Goal: Task Accomplishment & Management: Use online tool/utility

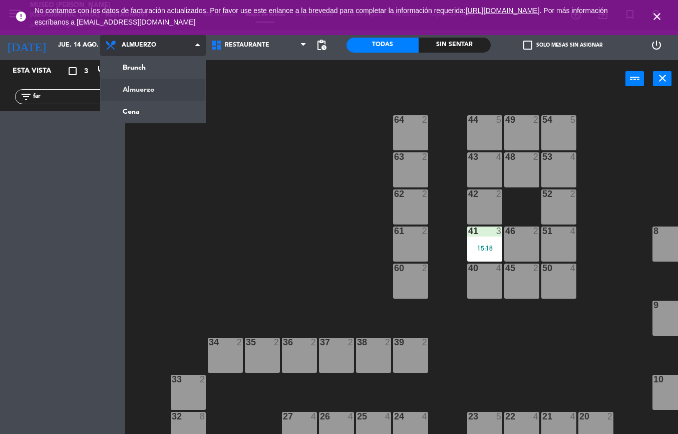
click at [151, 118] on ng-component "menu [GEOGRAPHIC_DATA][PERSON_NAME] - Restaurant [DATE] 14. agosto - 19:02 Mis …" at bounding box center [339, 217] width 678 height 434
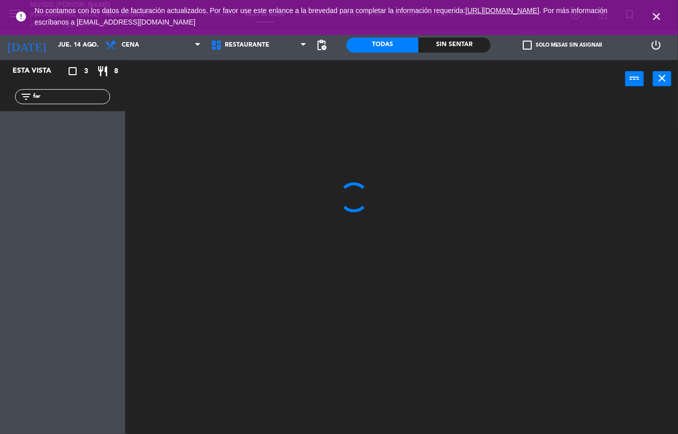
click at [667, 15] on span "close" at bounding box center [657, 16] width 27 height 27
click at [453, 43] on div "Sin sentar" at bounding box center [455, 45] width 72 height 15
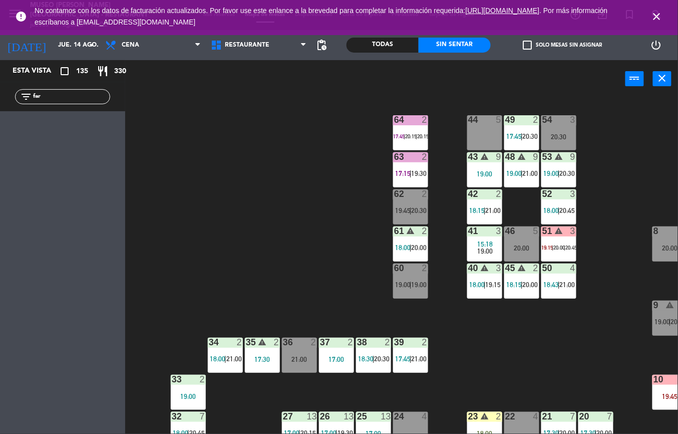
click at [61, 99] on input "far" at bounding box center [71, 96] width 78 height 11
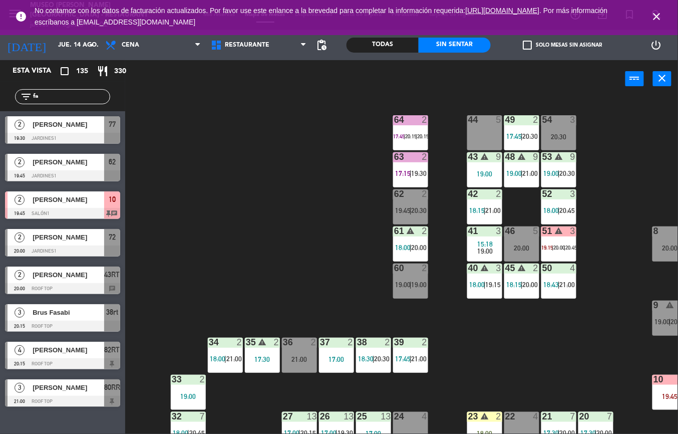
type input "f"
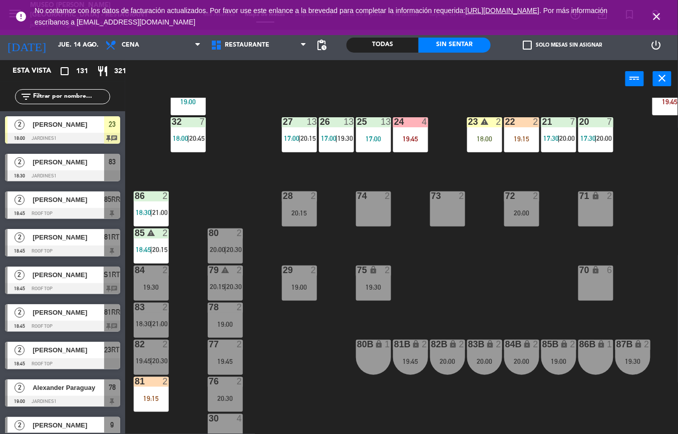
scroll to position [312, 0]
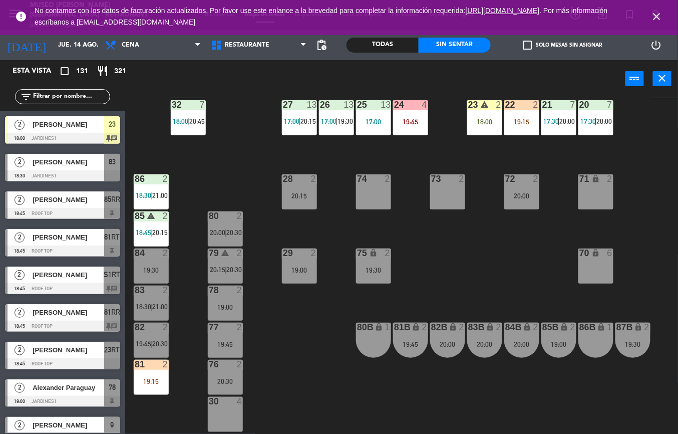
click at [138, 386] on div "81 2 19:15" at bounding box center [151, 377] width 35 height 35
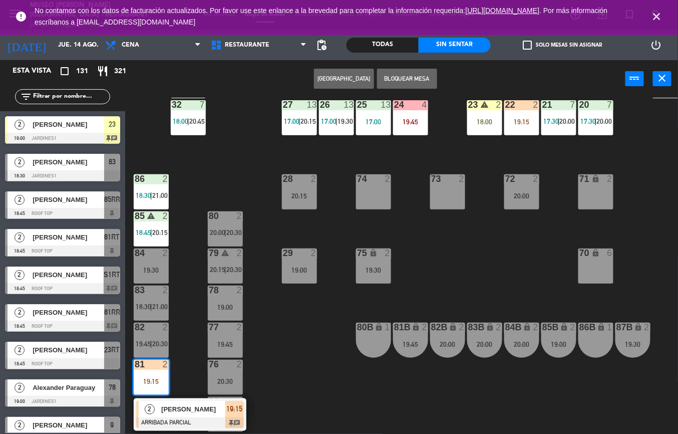
click at [161, 417] on div at bounding box center [190, 422] width 108 height 11
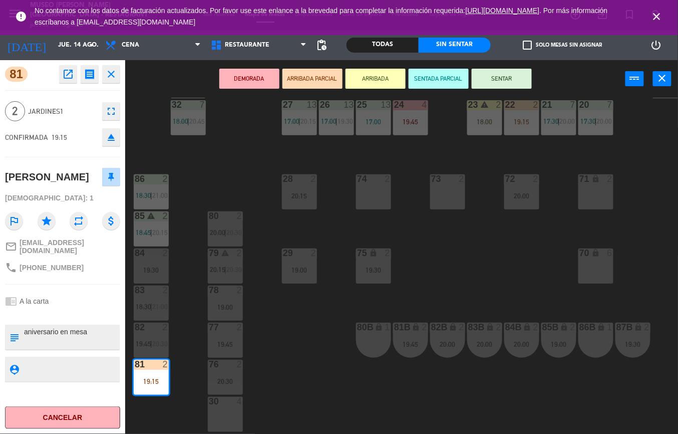
click at [305, 369] on div "44 5 49 2 17:45 | 20:30 54 3 20:30 64 2 17:45 | 20:15 | 20:15 48 warning 9 19:0…" at bounding box center [405, 266] width 546 height 336
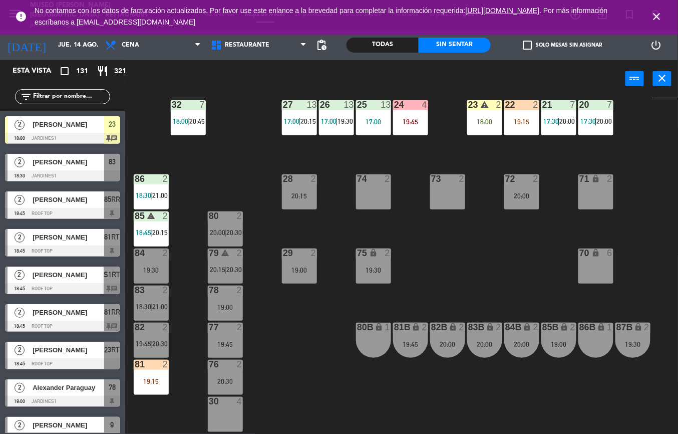
scroll to position [1539, 0]
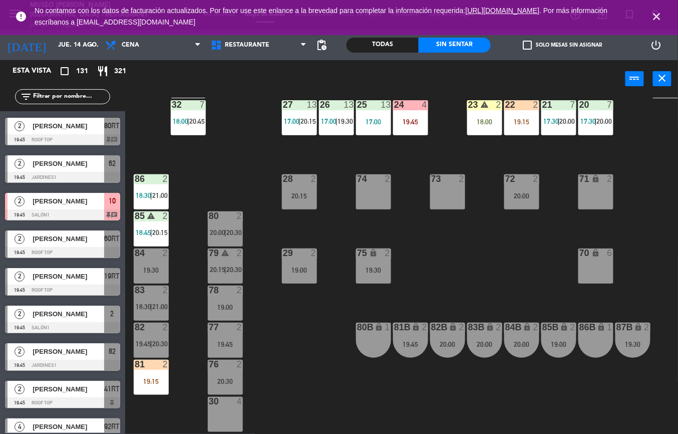
click at [160, 381] on div "19:15" at bounding box center [151, 381] width 35 height 7
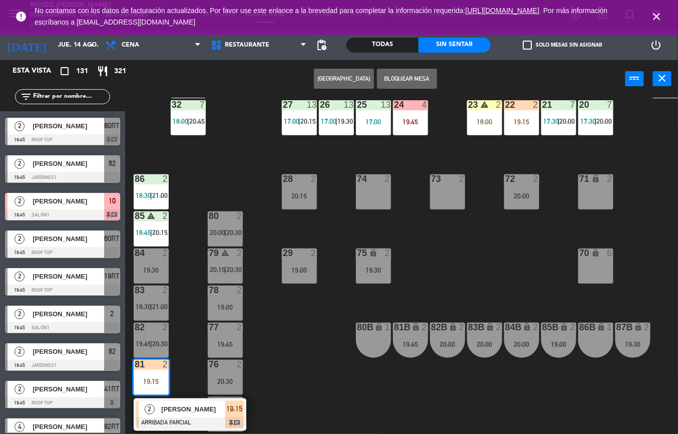
click at [178, 399] on div "2 [PERSON_NAME] ARRIBADA PARCIAL 19:15 chat" at bounding box center [190, 414] width 113 height 33
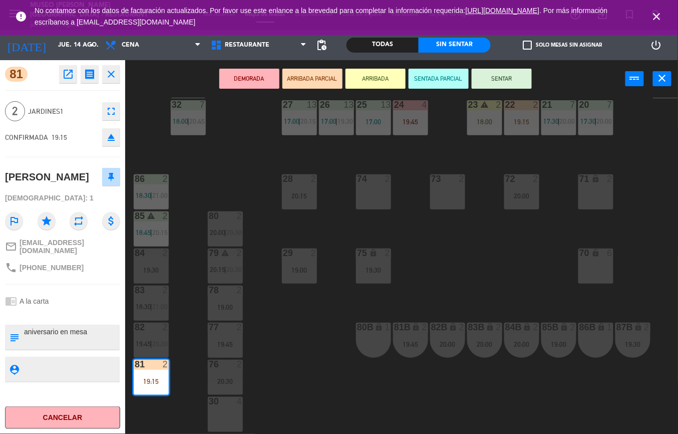
click at [296, 387] on div "44 5 49 2 17:45 | 20:30 54 3 20:30 64 2 17:45 | 20:15 | 20:15 48 warning 9 19:0…" at bounding box center [405, 266] width 546 height 336
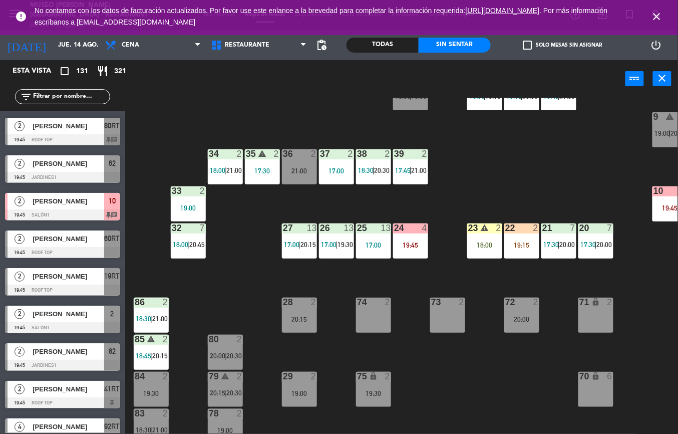
scroll to position [190, 0]
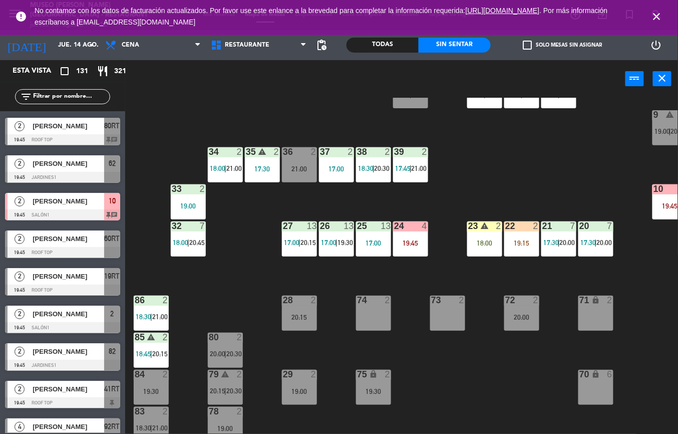
click at [67, 93] on input "text" at bounding box center [71, 96] width 78 height 11
click at [65, 95] on input "text" at bounding box center [71, 96] width 78 height 11
click at [67, 91] on input "text" at bounding box center [71, 96] width 78 height 11
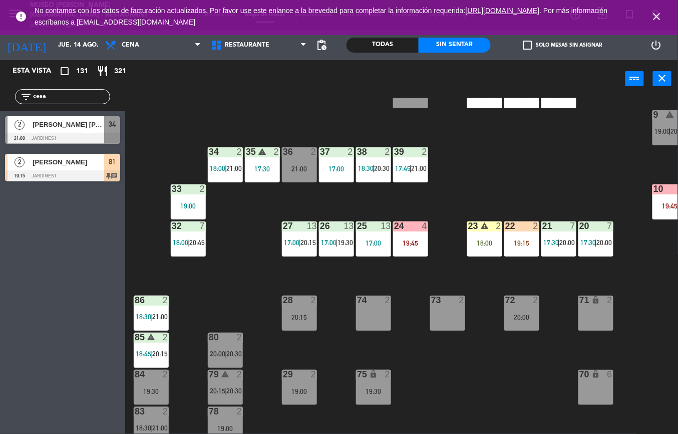
type input "cesa"
click at [558, 161] on div "44 5 49 2 17:45 | 20:30 54 3 20:30 64 2 17:45 | 20:15 | 20:15 48 warning 9 19:0…" at bounding box center [405, 266] width 546 height 336
click at [78, 179] on div at bounding box center [62, 175] width 115 height 11
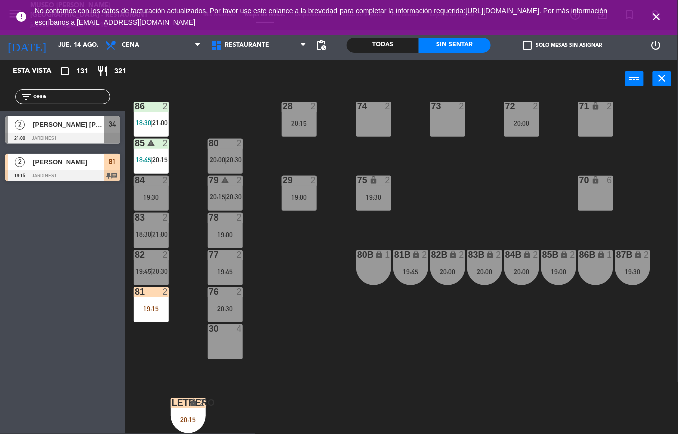
click at [157, 305] on div "19:15" at bounding box center [151, 308] width 35 height 7
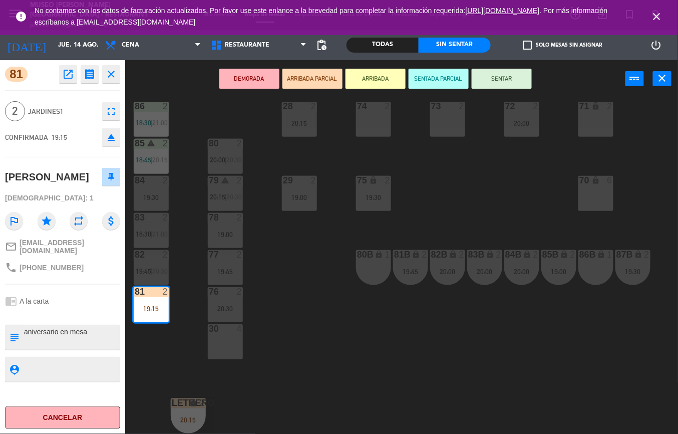
click at [364, 363] on div "44 5 49 2 17:45 | 20:30 54 3 20:30 64 2 17:45 | 20:15 | 20:15 48 warning 9 19:0…" at bounding box center [405, 266] width 546 height 336
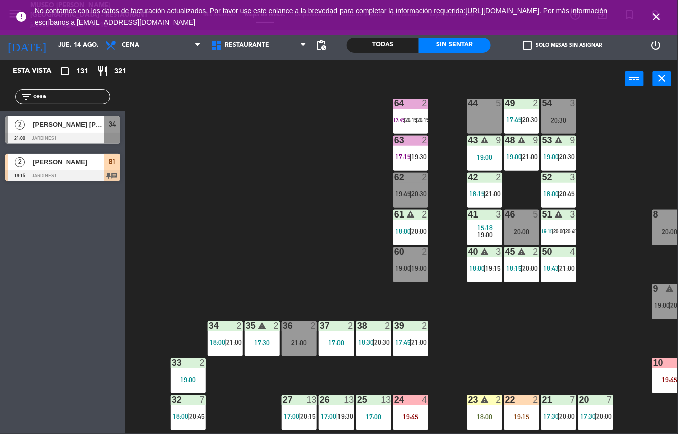
scroll to position [0, 0]
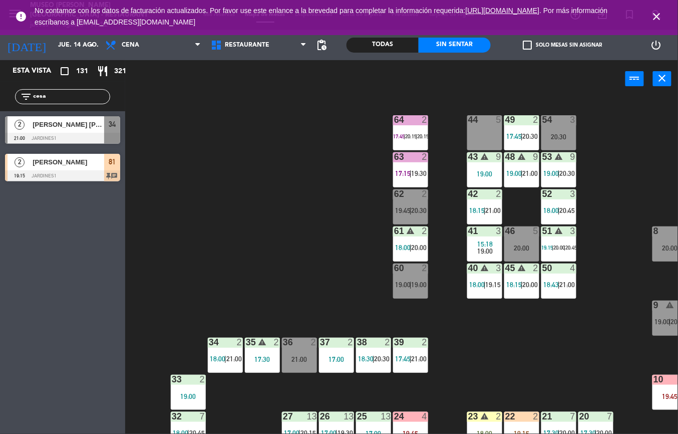
click at [411, 202] on div "62 2 19:45 | 20:30" at bounding box center [410, 206] width 35 height 35
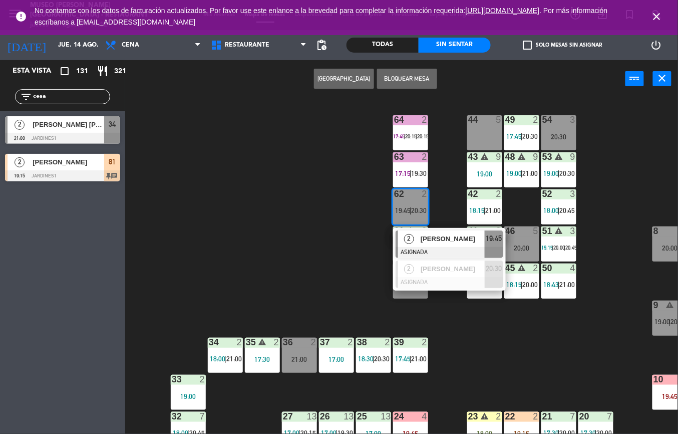
click at [323, 237] on div "44 5 49 2 17:45 | 20:30 54 3 20:30 64 2 17:45 | 20:15 | 20:15 48 warning 9 19:0…" at bounding box center [405, 266] width 546 height 336
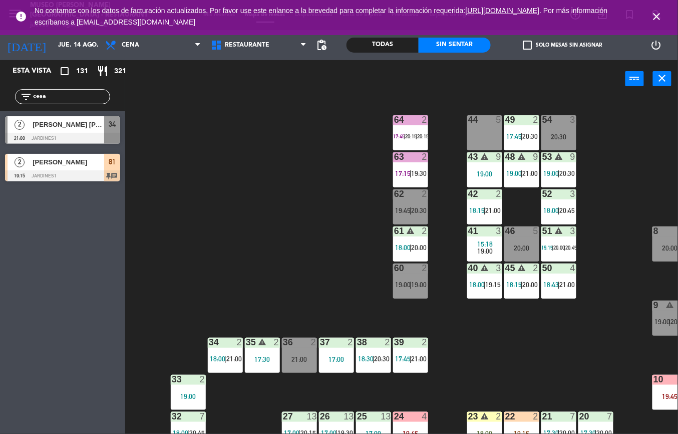
click at [407, 171] on span "17:15" at bounding box center [403, 173] width 16 height 8
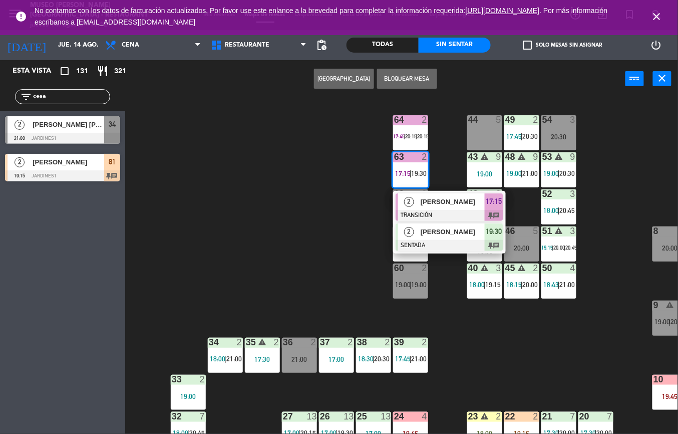
click at [444, 238] on div "[PERSON_NAME]" at bounding box center [452, 231] width 65 height 17
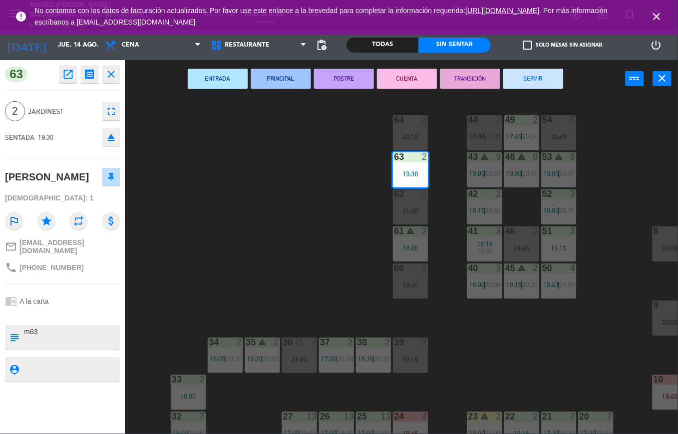
click at [232, 266] on div "44 2 18:30 | 21:00 49 2 17:45 | 20:30 54 5 20:45 64 2 20:15 48 warning 9 19:00 …" at bounding box center [405, 266] width 546 height 336
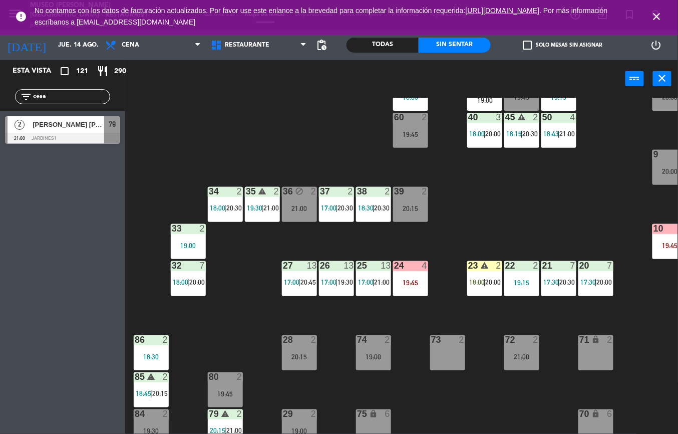
scroll to position [160, 0]
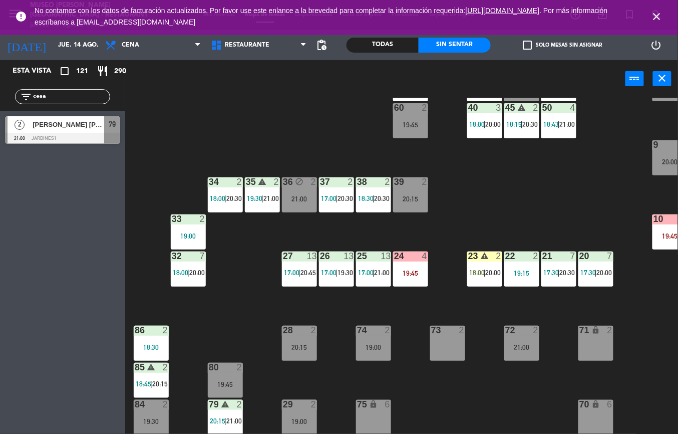
click at [668, 18] on span "close" at bounding box center [657, 16] width 27 height 27
click at [657, 15] on icon "close" at bounding box center [657, 17] width 12 height 12
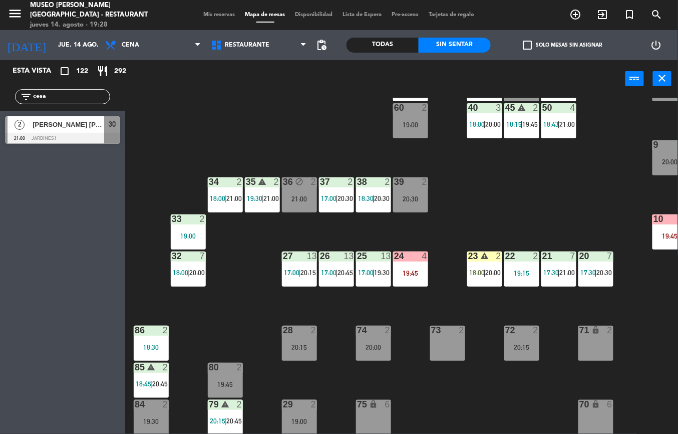
click at [77, 99] on input "cesa" at bounding box center [71, 96] width 78 height 11
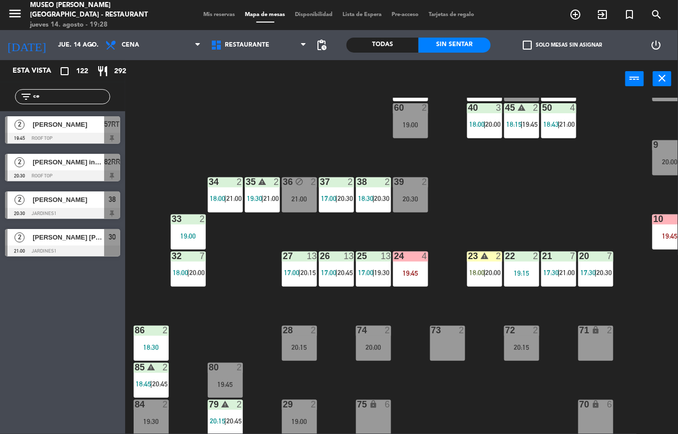
type input "c"
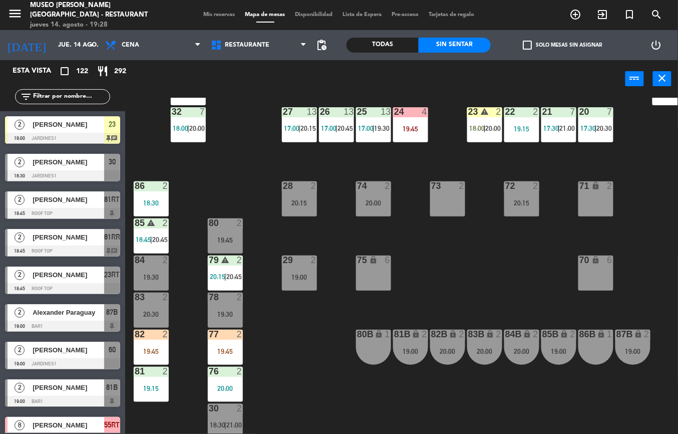
scroll to position [389, 0]
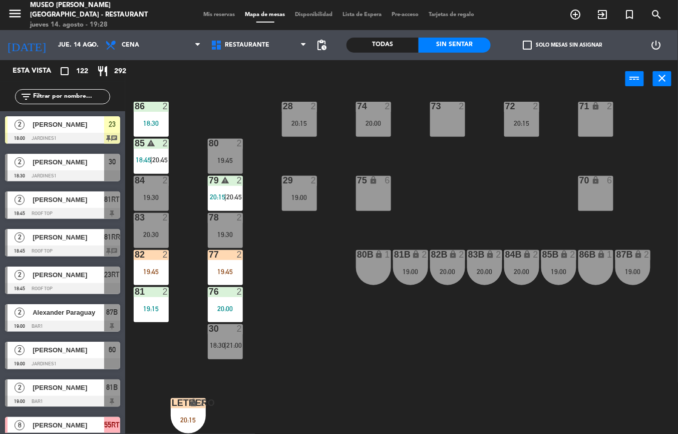
click at [234, 324] on div "2" at bounding box center [242, 328] width 17 height 9
click at [381, 373] on div "44 2 21:00 49 2 17:45 | 20:30 54 5 20:45 64 2 20:15 48 warning 9 19:00 | 20:30 …" at bounding box center [405, 266] width 546 height 336
click at [217, 305] on div "20:00" at bounding box center [225, 308] width 35 height 7
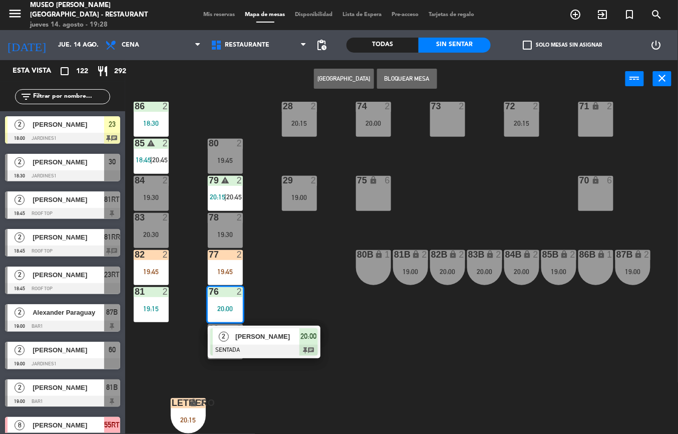
click at [280, 339] on div "[PERSON_NAME]" at bounding box center [266, 336] width 65 height 17
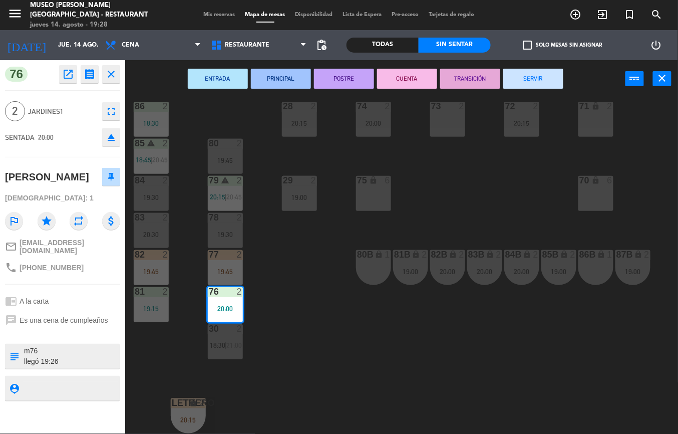
click at [327, 361] on div "44 2 21:00 49 2 17:45 | 20:30 54 5 20:45 64 2 20:15 48 warning 9 19:00 | 20:30 …" at bounding box center [405, 266] width 546 height 336
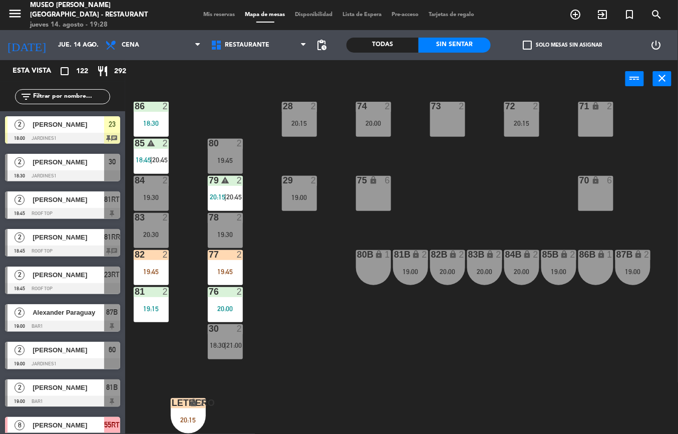
click at [231, 268] on div "19:45" at bounding box center [225, 271] width 35 height 7
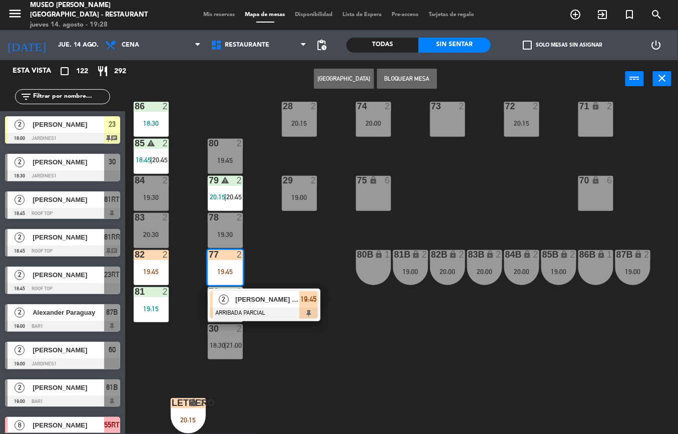
click at [255, 299] on span "[PERSON_NAME] Cuba" at bounding box center [267, 299] width 64 height 11
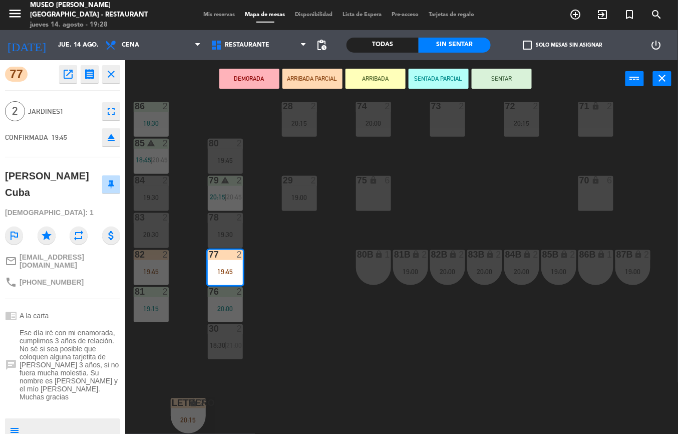
click at [304, 347] on div "44 2 21:00 49 2 17:45 | 20:30 54 5 20:45 64 2 20:15 48 warning 9 19:00 | 20:30 …" at bounding box center [405, 266] width 546 height 336
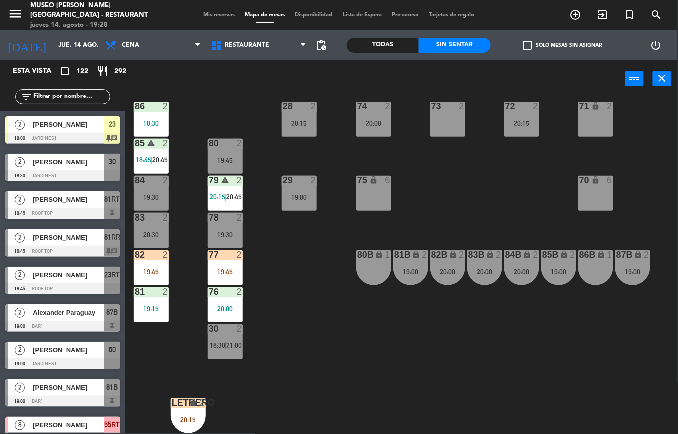
scroll to position [1458, 0]
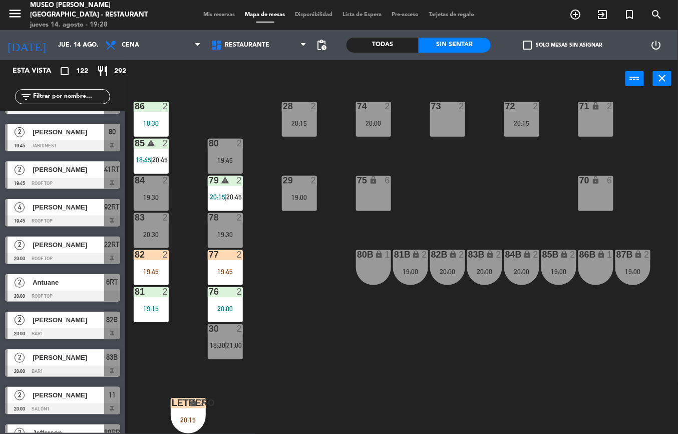
click at [219, 259] on div "77 2 19:45" at bounding box center [225, 267] width 35 height 35
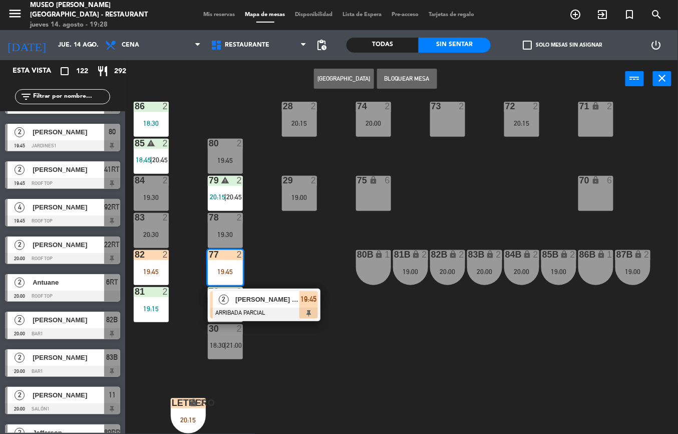
click at [303, 343] on div "44 2 21:00 49 2 17:45 | 20:30 54 5 20:45 64 2 20:15 48 warning 9 19:00 | 20:30 …" at bounding box center [405, 266] width 546 height 336
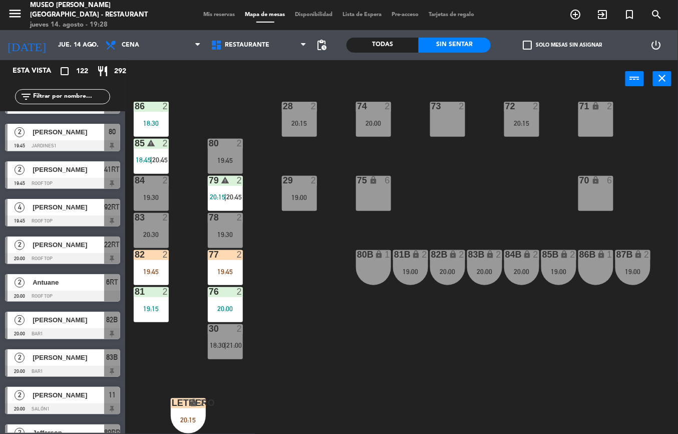
click at [157, 259] on div "82 2 19:45" at bounding box center [151, 267] width 35 height 35
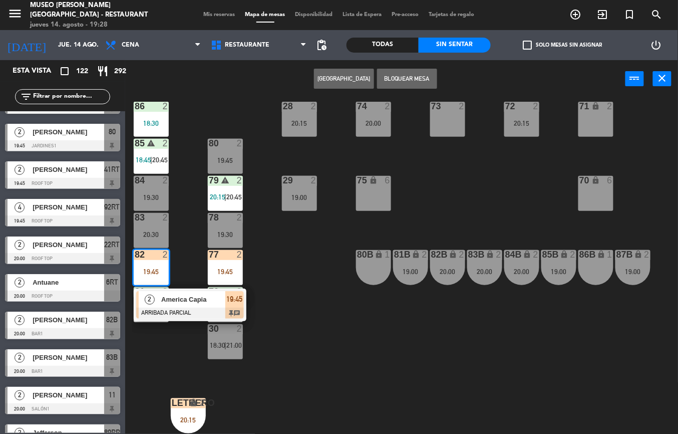
click at [203, 295] on span "America Capia" at bounding box center [193, 299] width 64 height 11
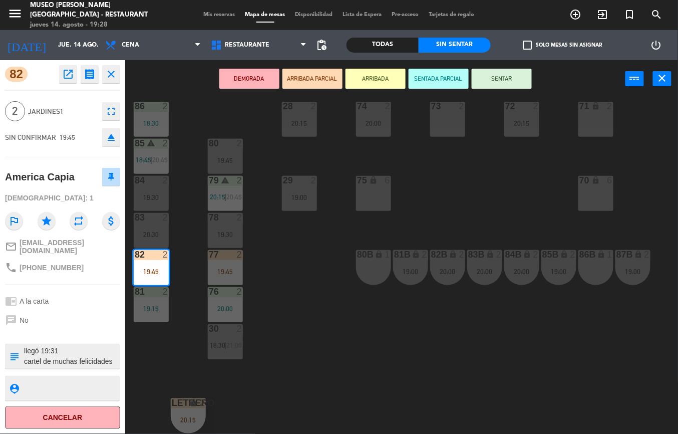
click at [325, 329] on div "44 2 21:00 49 2 17:45 | 20:30 54 5 20:45 64 2 20:15 48 warning 9 19:00 | 20:30 …" at bounding box center [405, 266] width 546 height 336
click at [220, 257] on div "77 2 19:45" at bounding box center [225, 267] width 35 height 35
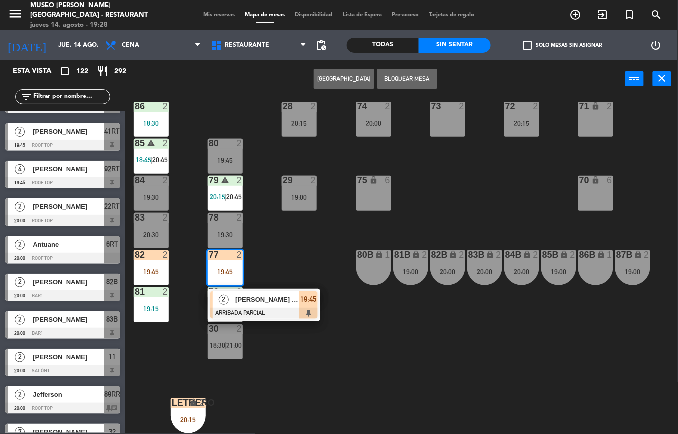
scroll to position [0, 0]
click at [253, 295] on span "[PERSON_NAME] Cuba" at bounding box center [267, 299] width 64 height 11
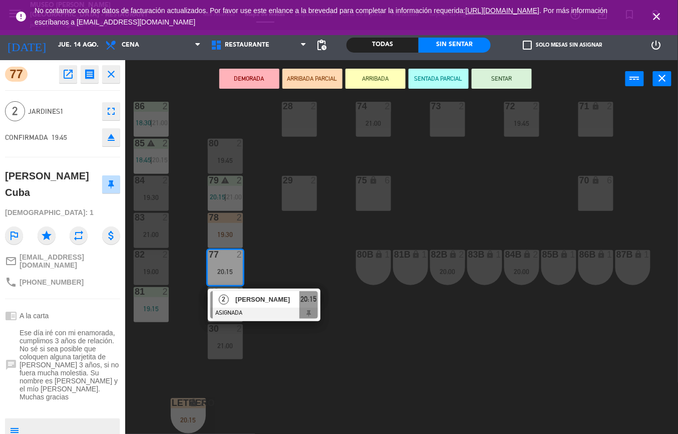
click at [228, 370] on div "44 5 20:00 49 2 20:30 54 5 20:45 64 2 19:45 48 warning 9 19:00 | 20:45 53 warni…" at bounding box center [405, 266] width 546 height 336
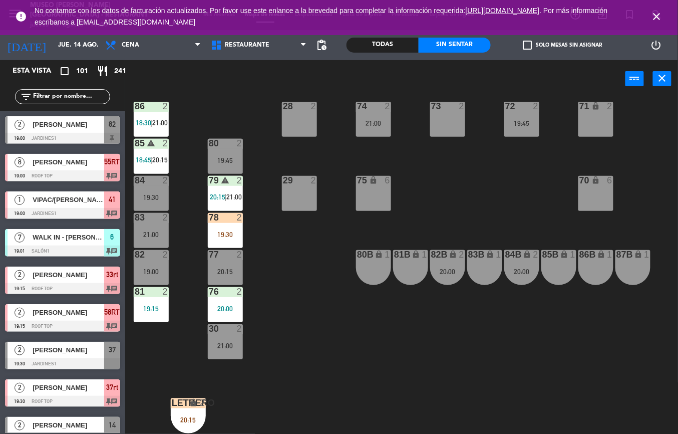
click at [223, 213] on div at bounding box center [225, 217] width 17 height 9
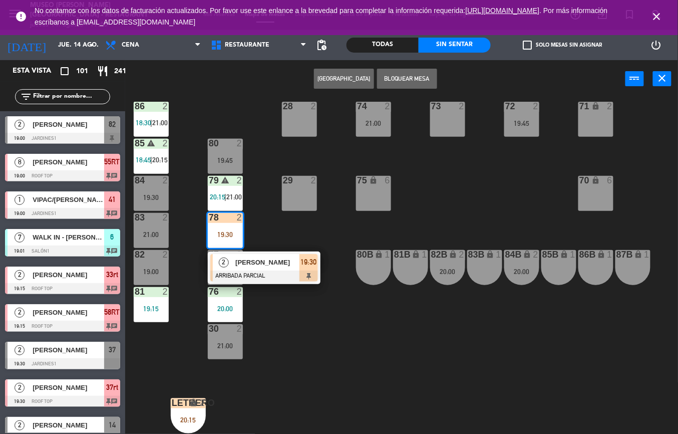
click at [225, 258] on span "2" at bounding box center [224, 263] width 10 height 10
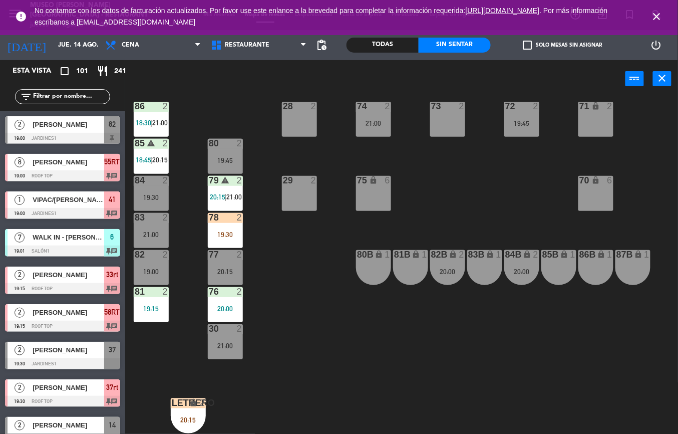
click at [258, 417] on div "44 5 20:00 49 2 20:30 54 5 20:45 64 2 19:45 48 warning 9 19:00 | 20:45 53 warni…" at bounding box center [405, 266] width 546 height 336
click at [214, 268] on div "20:15" at bounding box center [225, 271] width 35 height 7
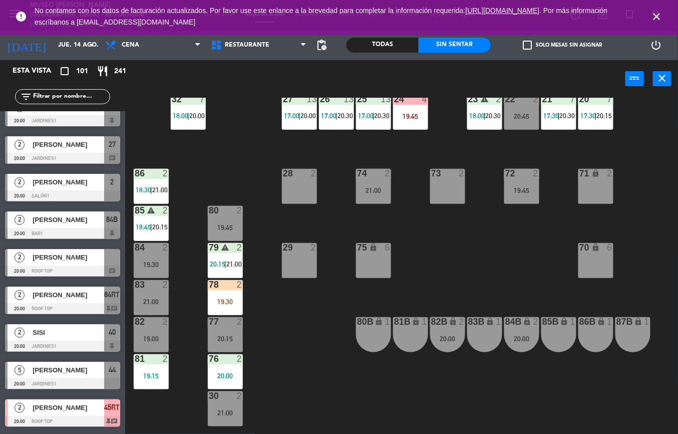
scroll to position [325, 0]
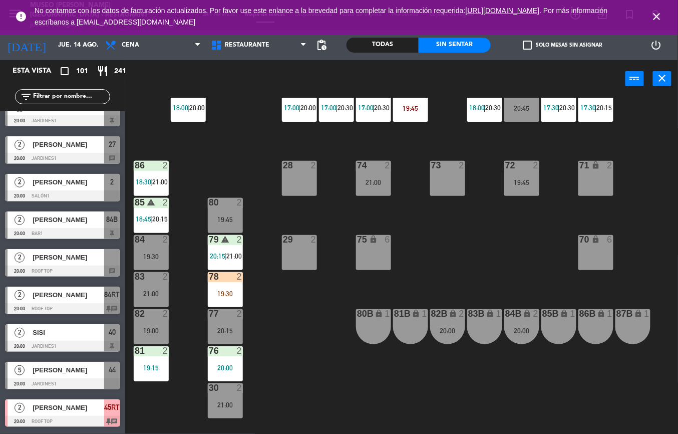
click at [222, 325] on div "77 2 20:15" at bounding box center [225, 326] width 35 height 35
click at [231, 287] on div "78 2 19:30" at bounding box center [225, 289] width 35 height 35
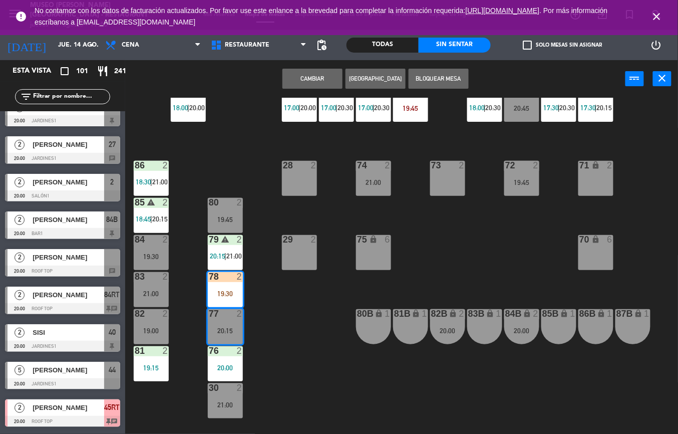
click at [322, 88] on button "Cambiar" at bounding box center [313, 79] width 60 height 20
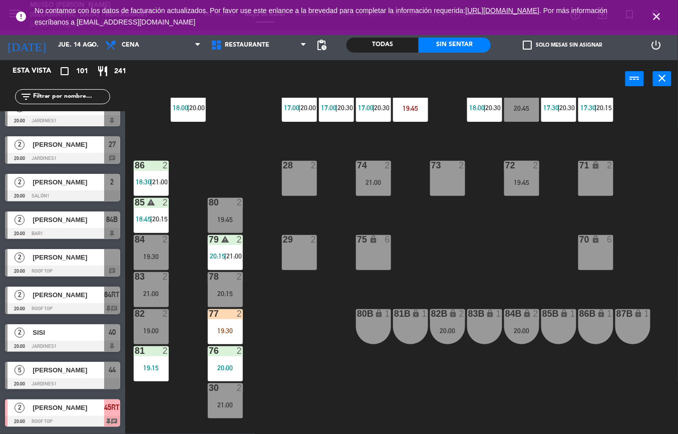
click at [333, 361] on div "44 5 20:00 49 2 20:30 54 5 20:45 64 2 19:45 48 warning 9 19:00 | 20:45 53 warni…" at bounding box center [405, 266] width 546 height 336
click at [232, 329] on div "19:30" at bounding box center [225, 330] width 35 height 7
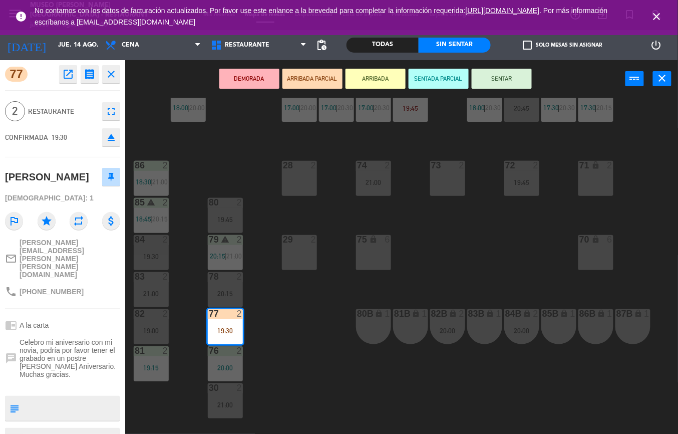
click at [72, 398] on textarea at bounding box center [71, 408] width 96 height 21
click at [67, 398] on textarea at bounding box center [71, 408] width 96 height 21
type textarea "m77"
click at [80, 123] on div "2 Restaurante fullscreen" at bounding box center [62, 111] width 115 height 27
click at [516, 71] on button "SENTAR" at bounding box center [502, 79] width 60 height 20
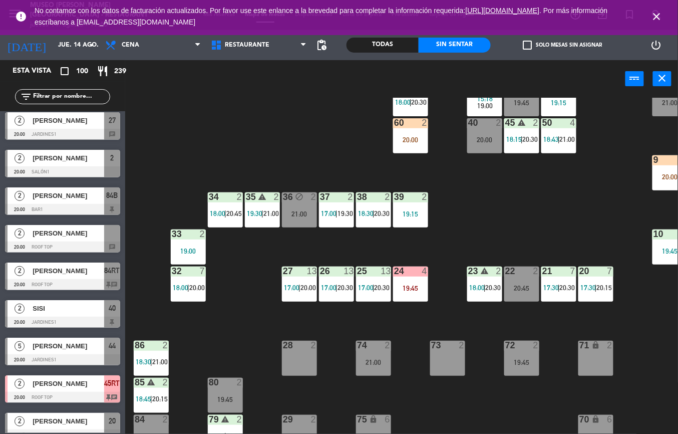
scroll to position [146, 0]
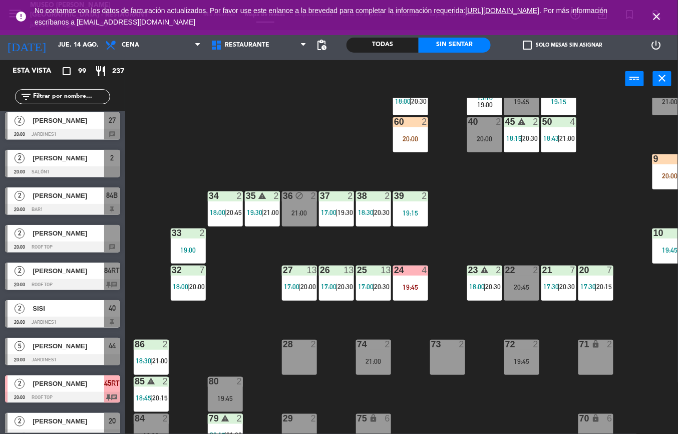
click at [365, 299] on div "25 13 17:00 | 20:30" at bounding box center [373, 283] width 35 height 35
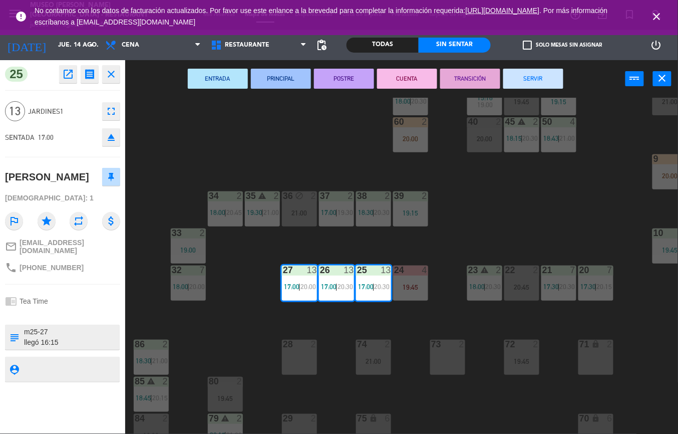
click at [470, 77] on button "TRANSICIÓN" at bounding box center [470, 79] width 60 height 20
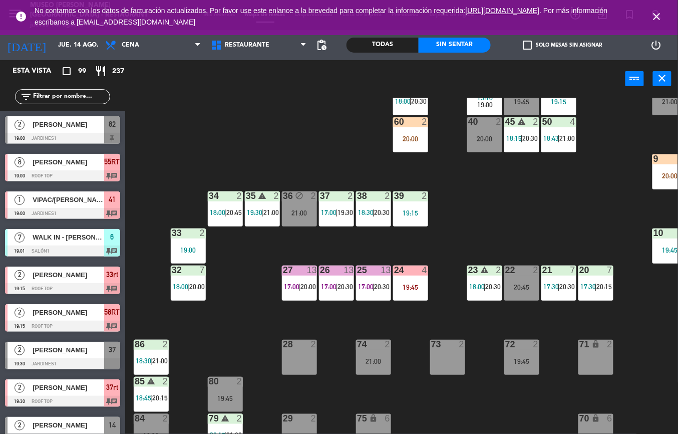
click at [501, 219] on div "44 5 20:00 49 2 20:30 54 5 20:45 64 2 19:45 48 warning 9 19:00 | 20:45 53 warni…" at bounding box center [405, 266] width 546 height 336
click at [419, 138] on div "20:00" at bounding box center [410, 138] width 35 height 7
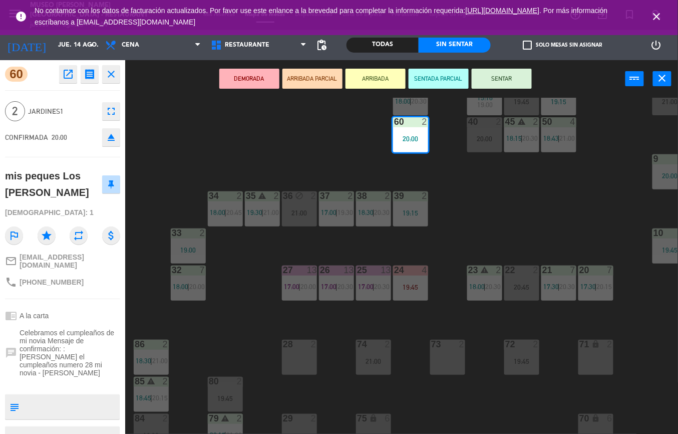
click at [203, 139] on div "44 5 20:00 49 2 20:30 54 5 20:45 64 2 19:45 48 warning 9 19:00 | 20:45 53 warni…" at bounding box center [405, 266] width 546 height 336
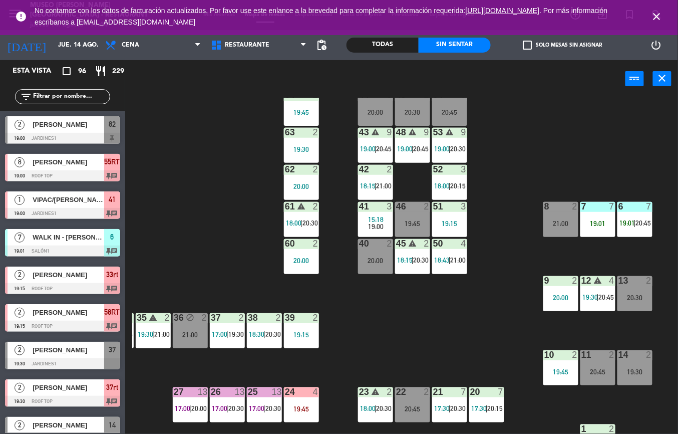
scroll to position [23, 109]
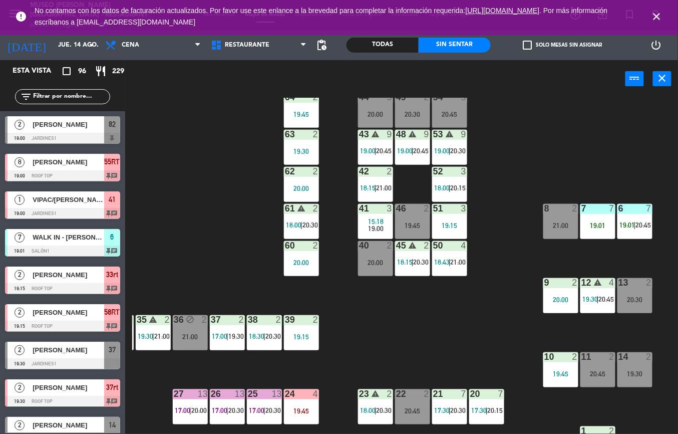
click at [596, 221] on div "19:01" at bounding box center [598, 225] width 35 height 8
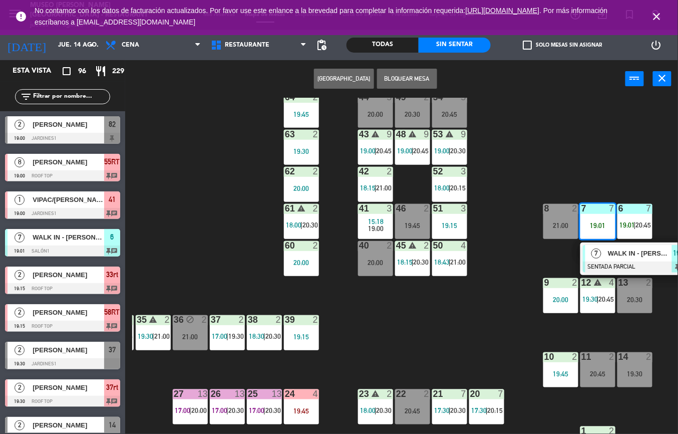
click at [627, 253] on span "WALK IN - [PERSON_NAME]" at bounding box center [640, 253] width 64 height 11
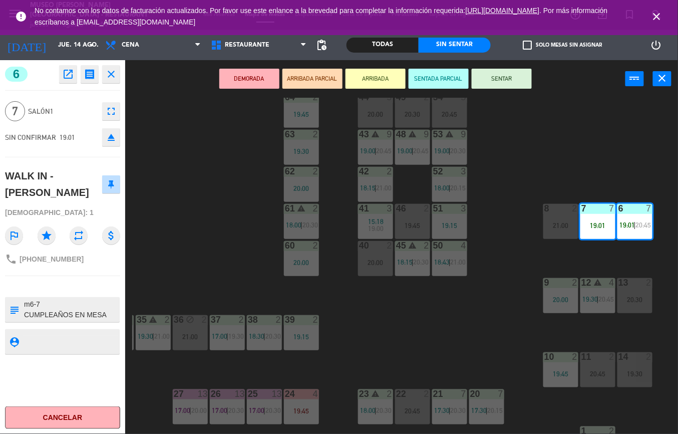
click at [483, 331] on div "44 5 20:00 49 2 20:30 54 5 20:45 64 2 19:45 48 warning 9 19:00 | 20:45 53 warni…" at bounding box center [405, 266] width 546 height 336
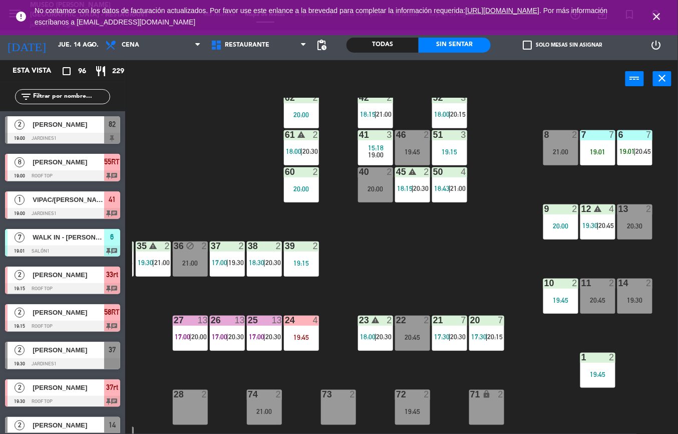
scroll to position [96, 60]
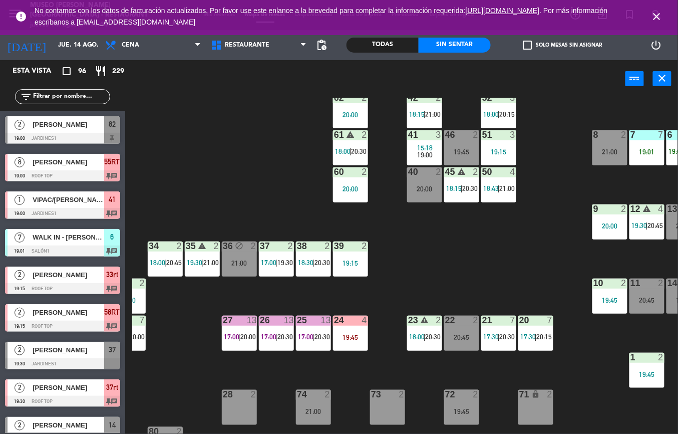
click at [311, 337] on span "17:00" at bounding box center [306, 337] width 16 height 8
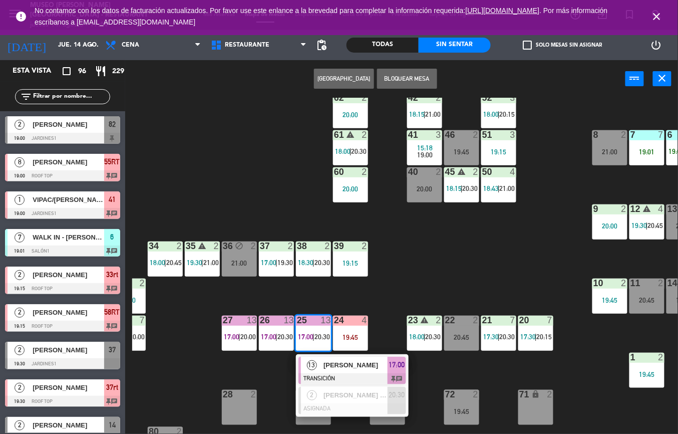
click at [347, 363] on span "[PERSON_NAME]" at bounding box center [356, 365] width 64 height 11
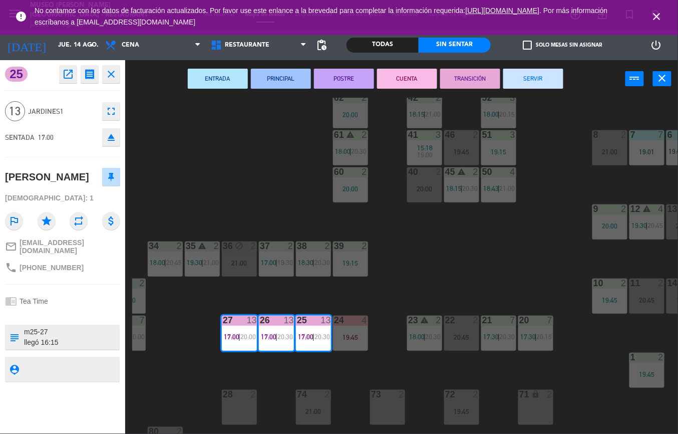
click at [456, 273] on div "44 5 20:00 49 2 20:30 54 5 20:45 64 2 19:45 48 warning 9 19:00 | 20:45 53 warni…" at bounding box center [405, 266] width 546 height 336
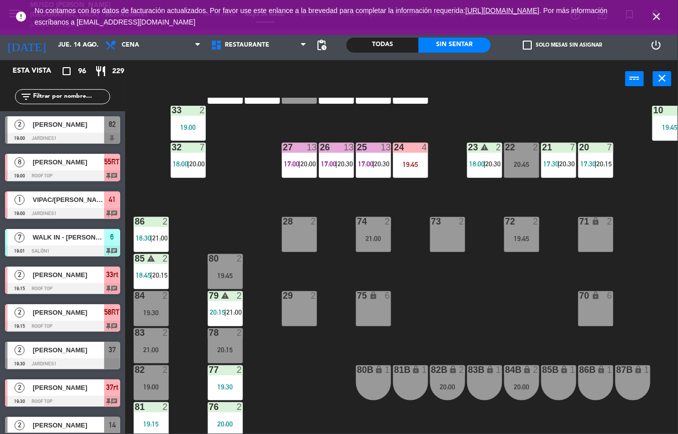
scroll to position [320, 0]
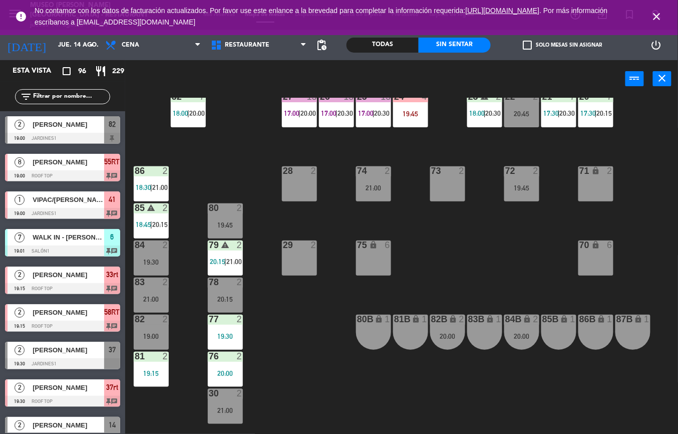
click at [149, 369] on div "19:15" at bounding box center [151, 373] width 35 height 8
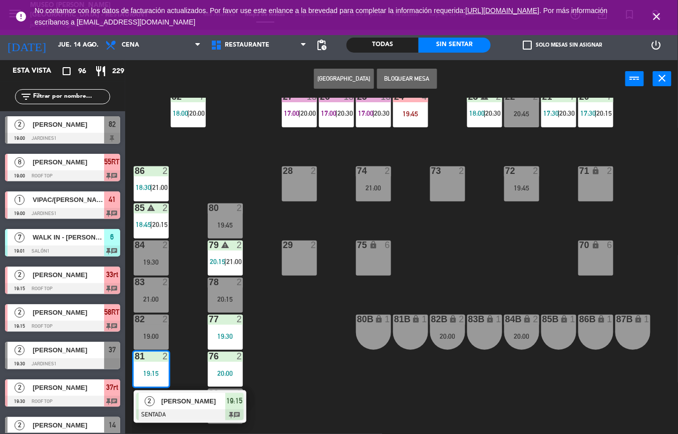
click at [293, 361] on div "44 5 20:00 49 2 20:30 54 5 20:45 64 2 19:45 48 warning 9 19:00 | 20:45 53 warni…" at bounding box center [405, 266] width 546 height 336
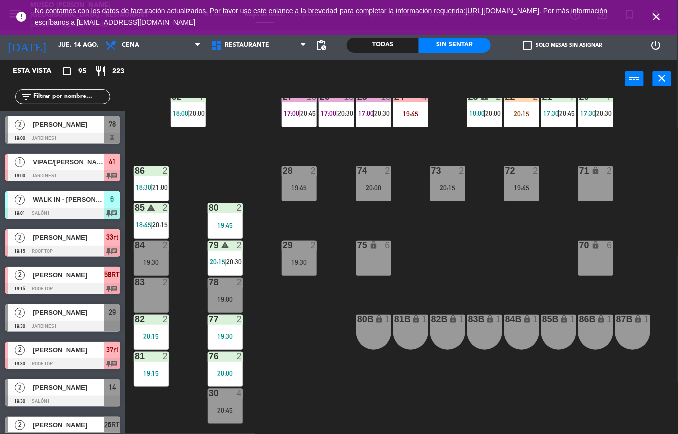
click at [151, 333] on div "20:15" at bounding box center [151, 336] width 35 height 7
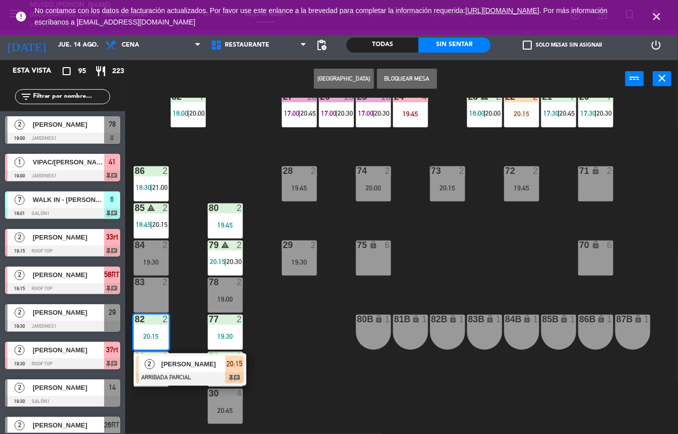
click at [203, 361] on span "[PERSON_NAME]" at bounding box center [193, 364] width 64 height 11
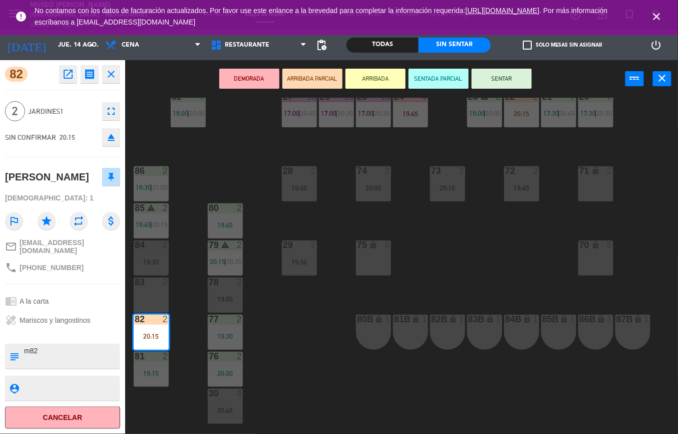
click at [348, 381] on div "44 3 20:30 49 2 20:45 54 5 20:45 64 2 19:45 48 warning 9 19:00 | 21:00 53 warni…" at bounding box center [405, 266] width 546 height 336
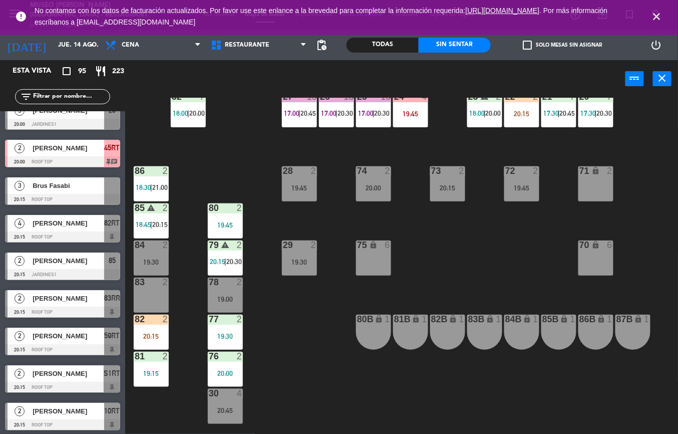
scroll to position [0, 0]
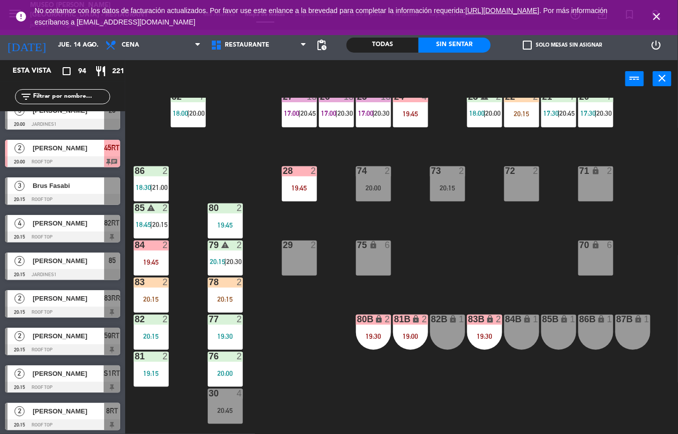
click at [156, 296] on div "20:15" at bounding box center [151, 299] width 35 height 7
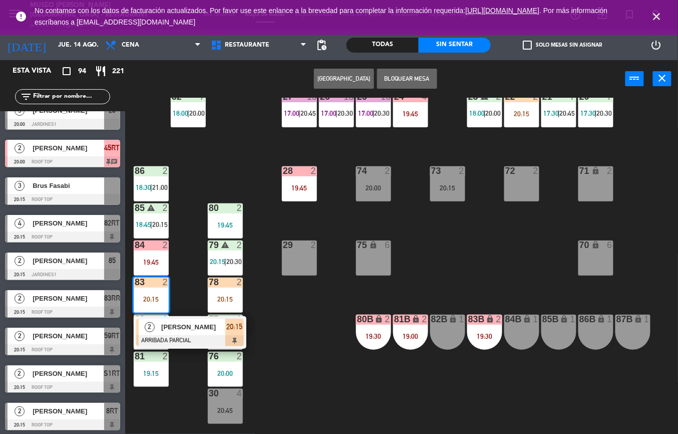
click at [195, 331] on span "[PERSON_NAME]" at bounding box center [193, 327] width 64 height 11
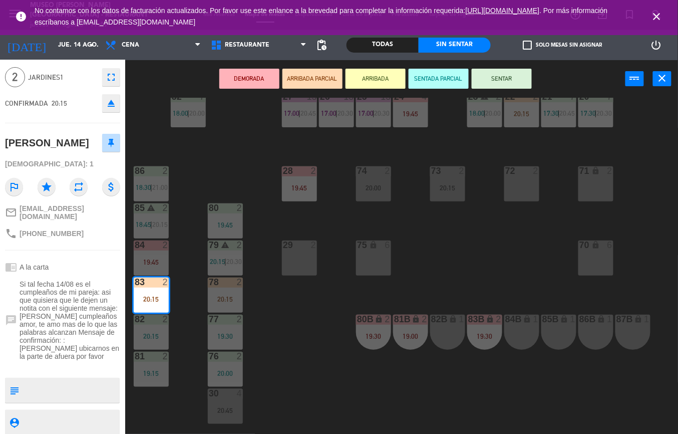
scroll to position [73, 0]
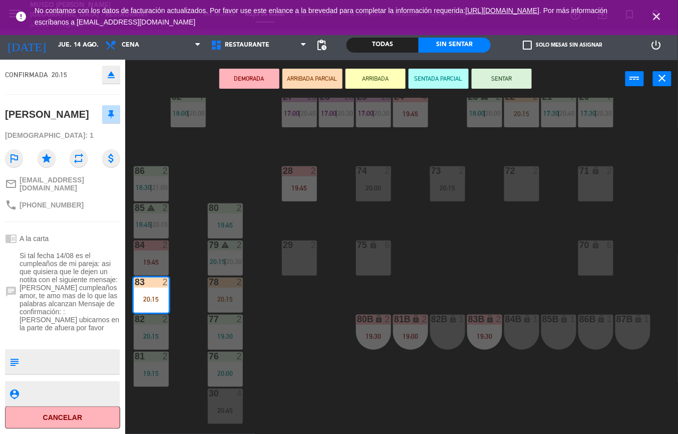
click at [311, 345] on div "44 3 20:30 49 2 20:45 54 5 20:45 64 2 19:45 48 warning 9 19:00 | 21:00 53 warni…" at bounding box center [405, 266] width 546 height 336
click at [218, 301] on div "20:15" at bounding box center [225, 299] width 35 height 7
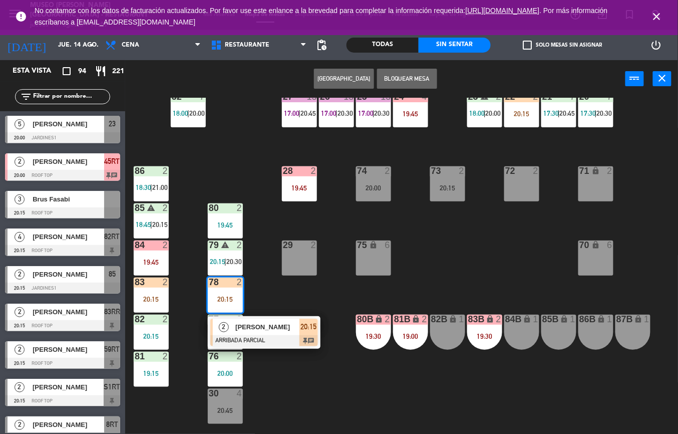
scroll to position [0, 0]
click at [285, 330] on span "[PERSON_NAME]" at bounding box center [267, 327] width 64 height 11
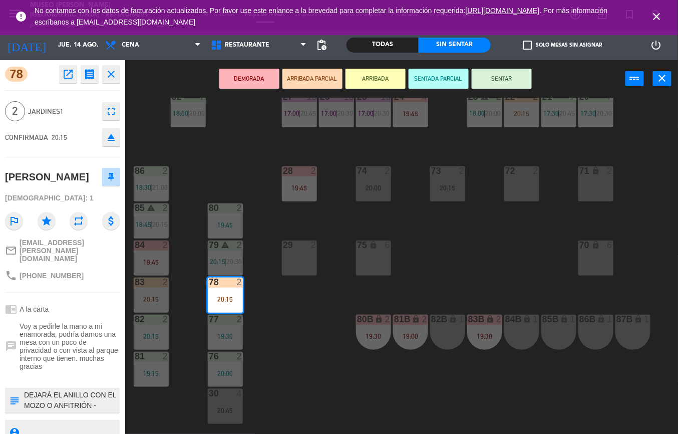
click at [316, 395] on div "44 3 20:30 49 2 20:45 54 5 20:45 64 2 19:45 48 warning 9 19:00 | 21:00 53 warni…" at bounding box center [405, 266] width 546 height 336
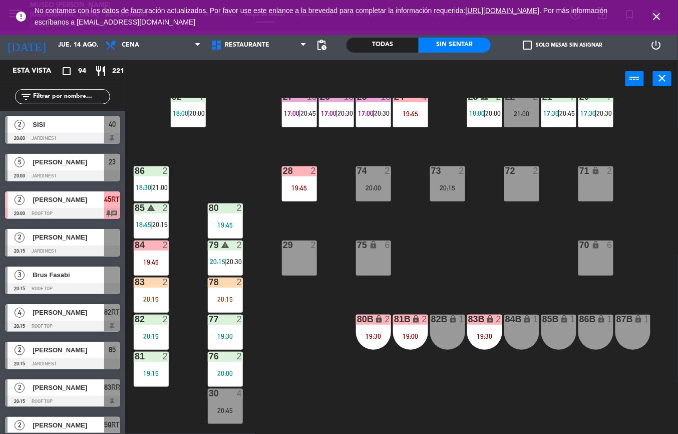
click at [64, 138] on div at bounding box center [62, 138] width 115 height 11
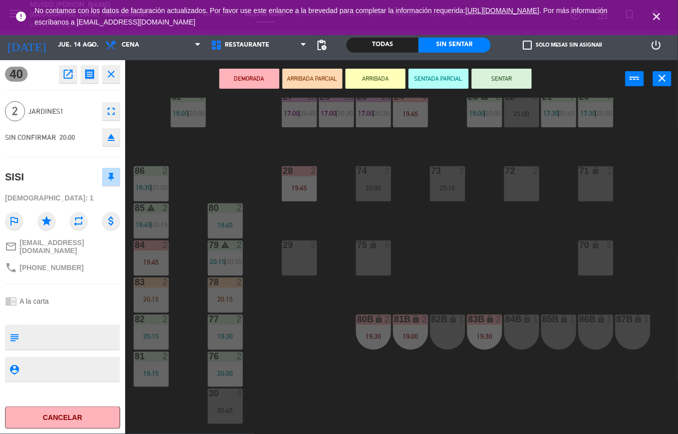
click at [117, 71] on icon "close" at bounding box center [111, 74] width 12 height 12
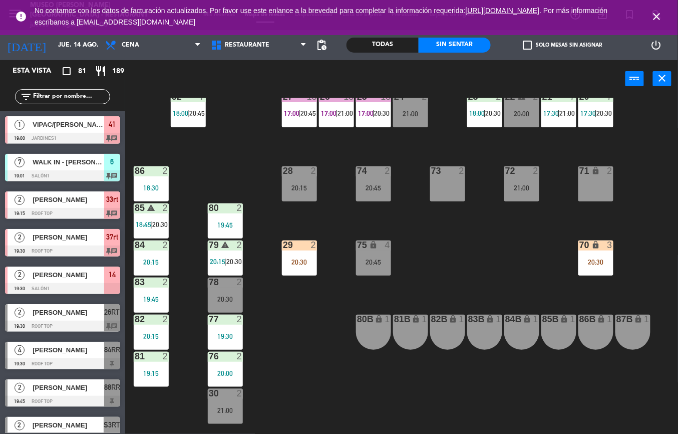
click at [153, 297] on div "19:45" at bounding box center [151, 299] width 35 height 7
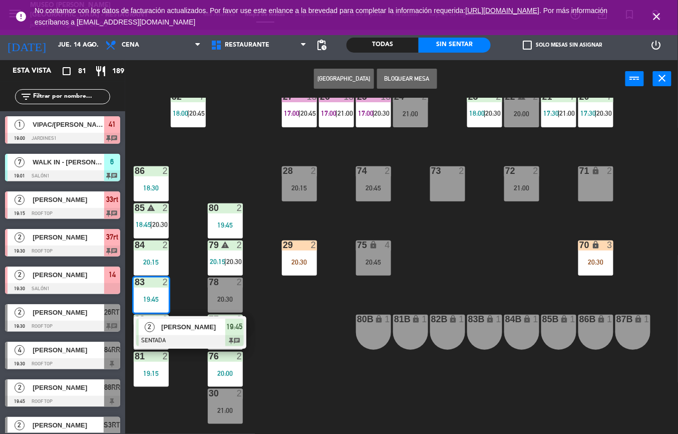
click at [197, 329] on span "[PERSON_NAME]" at bounding box center [193, 327] width 64 height 11
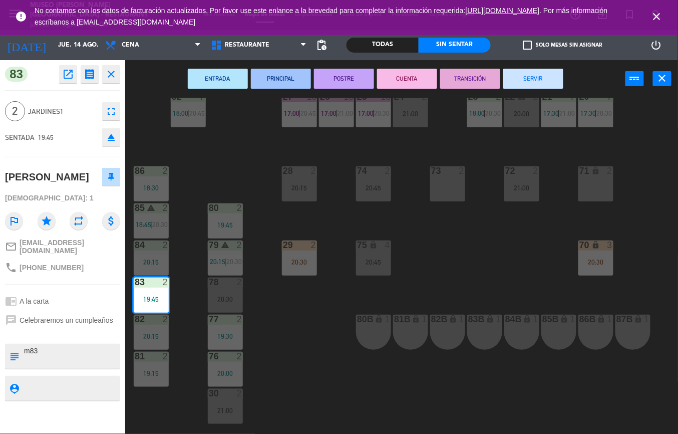
click at [309, 374] on div "44 5 20:00 49 2 20:45 54 5 20:45 64 2 19:45 48 warning 9 19:00 | 20:30 53 warni…" at bounding box center [405, 266] width 546 height 336
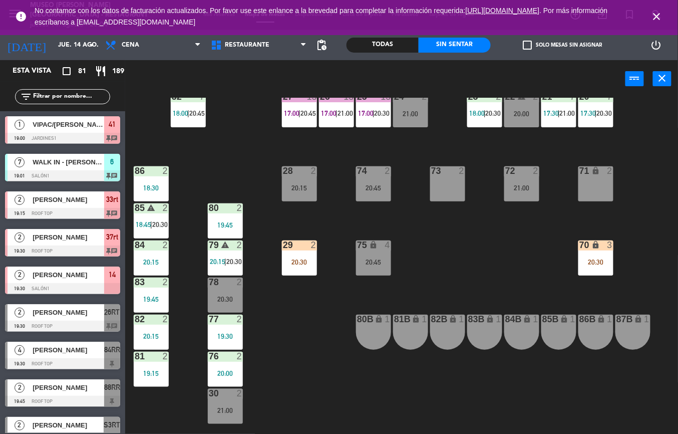
click at [151, 287] on div "83 2" at bounding box center [151, 283] width 35 height 10
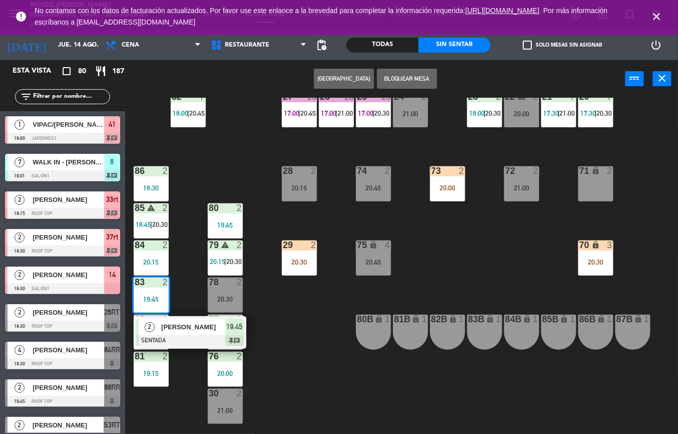
click at [329, 378] on div "44 5 20:00 49 2 20:45 54 5 20:45 64 2 19:45 48 warning 9 19:00 | 20:30 53 warni…" at bounding box center [405, 266] width 546 height 336
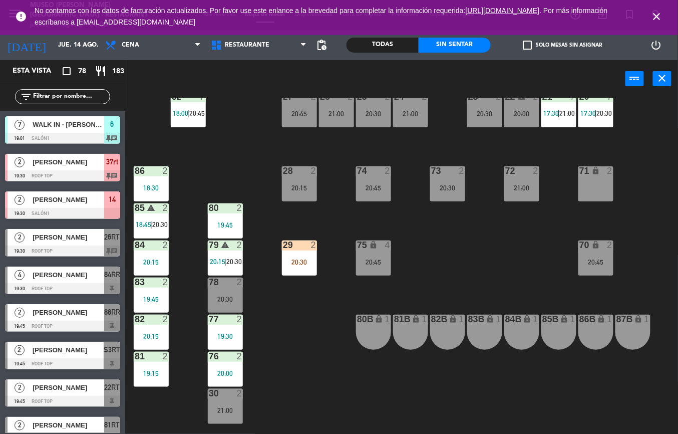
click at [369, 408] on div "44 5 20:00 49 2 20:45 54 5 20:45 64 2 19:45 48 warning 9 19:00 | 20:30 53 warni…" at bounding box center [405, 266] width 546 height 336
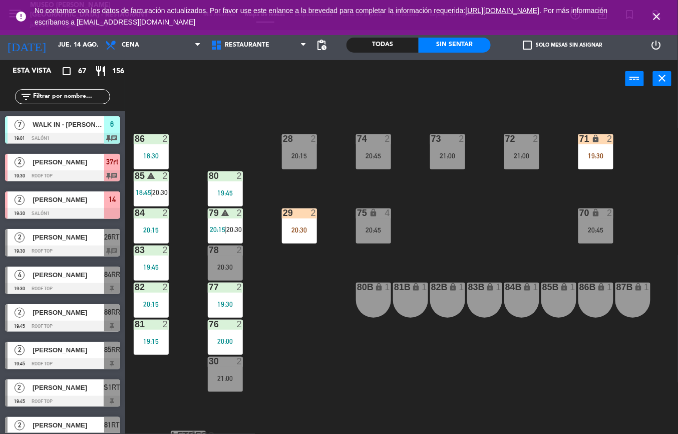
click at [432, 427] on div "44 5 20:00 49 2 20:30 54 5 20:45 64 2 19:45 48 warning 9 19:00 | 20:30 53 warni…" at bounding box center [405, 266] width 546 height 336
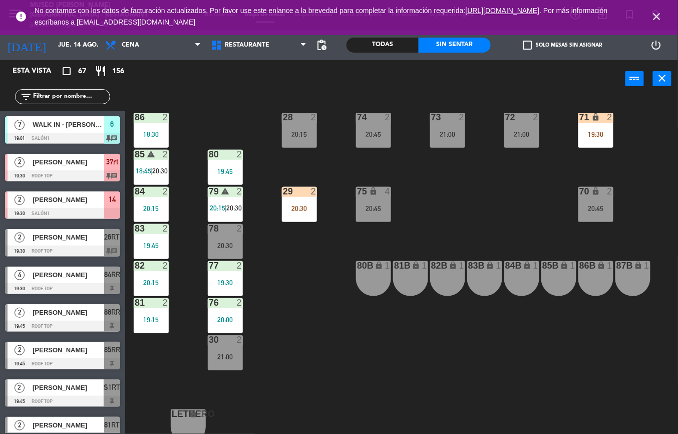
scroll to position [374, 0]
click at [407, 349] on div "44 5 20:00 49 2 20:30 54 5 20:45 64 2 19:45 48 warning 9 19:00 | 20:30 53 warni…" at bounding box center [405, 266] width 546 height 336
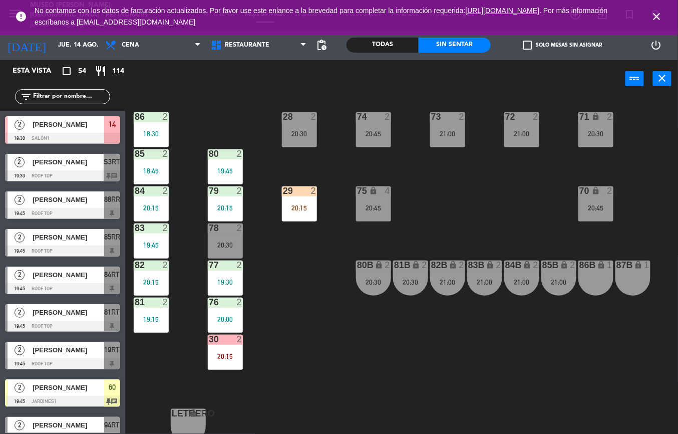
click at [151, 313] on div "81 2 19:15" at bounding box center [151, 315] width 35 height 35
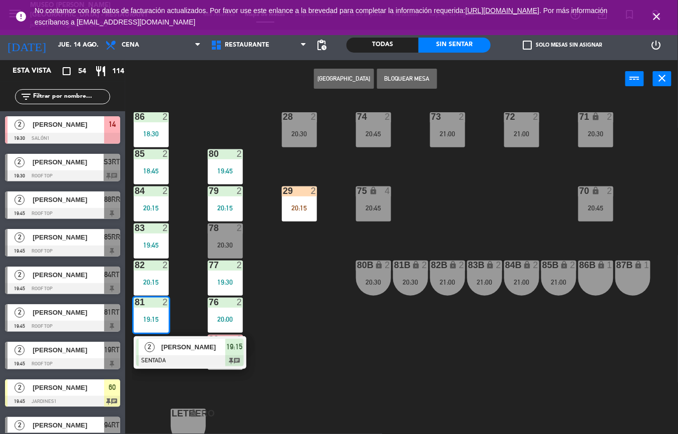
click at [190, 353] on div "[PERSON_NAME]" at bounding box center [192, 347] width 65 height 17
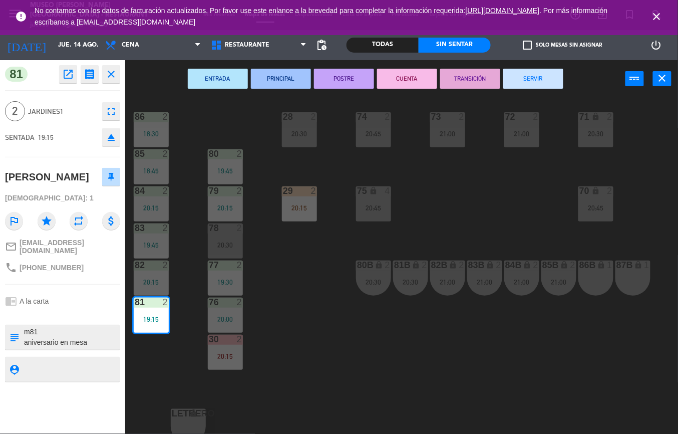
click at [385, 403] on div "44 5 20:00 49 2 20:30 54 5 20:45 64 2 19:45 48 warning 9 19:00 | 20:30 53 warni…" at bounding box center [405, 266] width 546 height 336
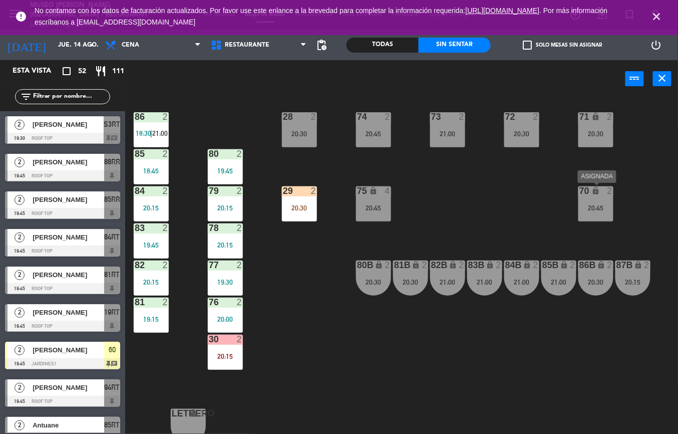
click at [154, 238] on div "83 2 19:45" at bounding box center [151, 240] width 35 height 35
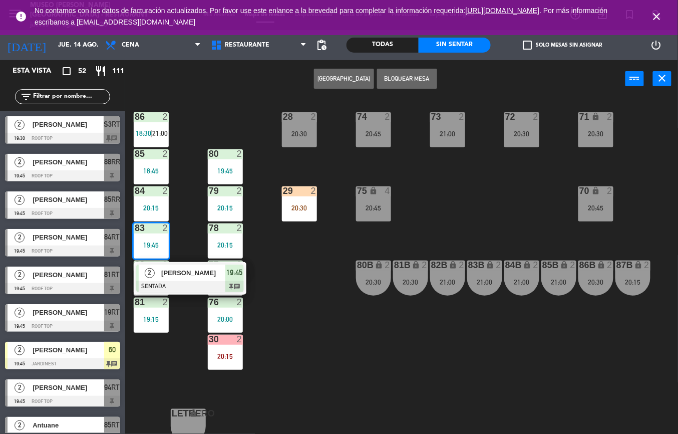
click at [181, 282] on div at bounding box center [190, 286] width 108 height 11
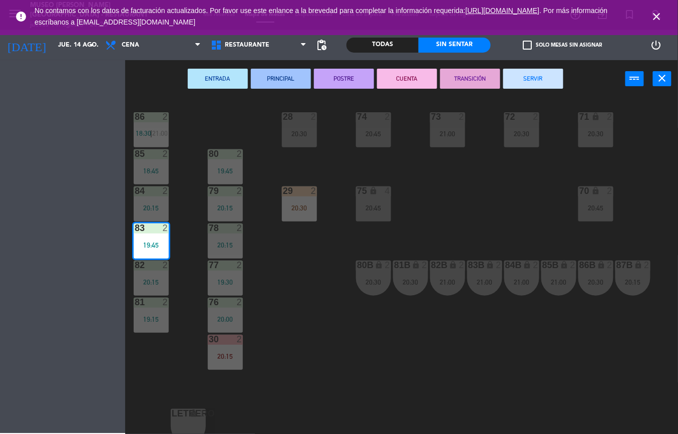
click at [319, 363] on div "44 5 20:00 49 2 20:30 54 5 20:45 64 2 19:45 48 warning 9 19:00 53 warning 9 19:…" at bounding box center [405, 266] width 546 height 336
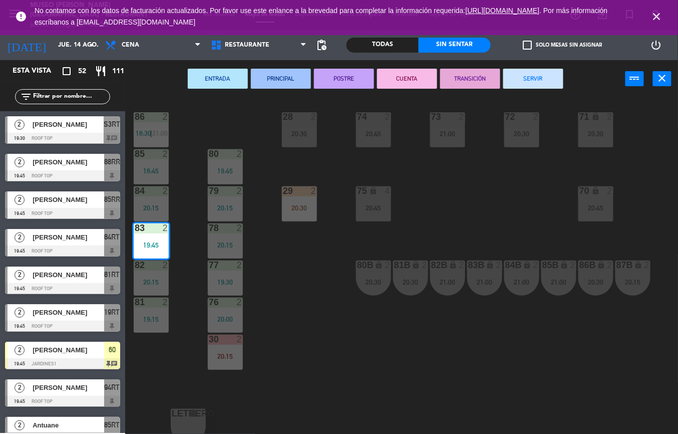
click at [158, 197] on div "84 2 20:15" at bounding box center [151, 203] width 35 height 35
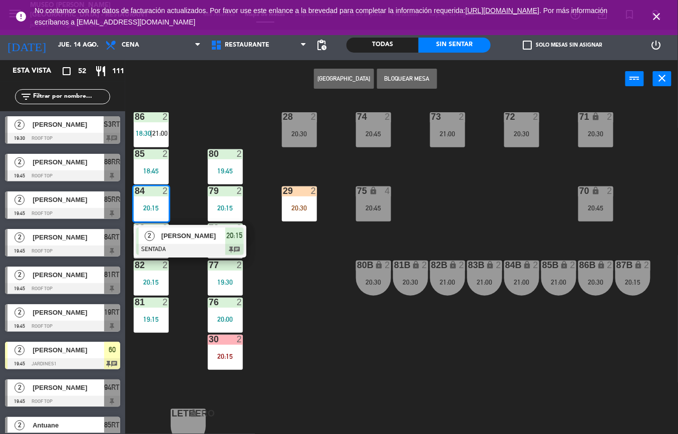
click at [197, 241] on div "[PERSON_NAME]" at bounding box center [192, 235] width 65 height 17
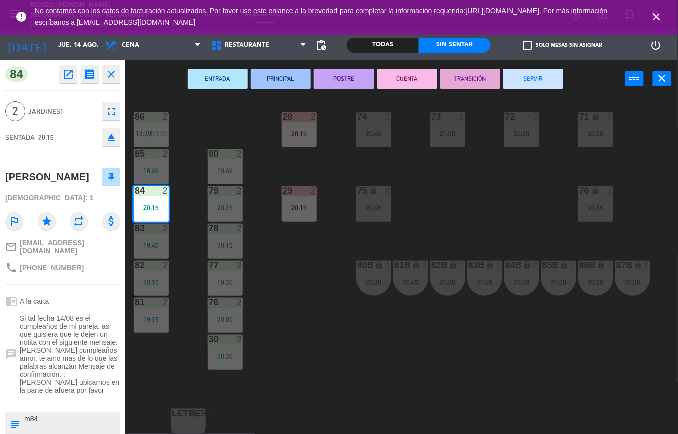
click at [353, 416] on div "44 5 20:00 49 2 20:30 54 5 20:45 64 2 19:45 48 warning 9 19:00 53 warning 9 19:…" at bounding box center [405, 266] width 546 height 336
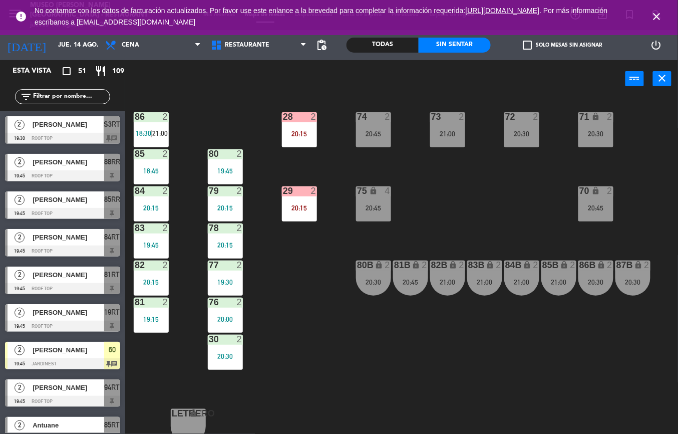
click at [290, 292] on div "44 5 20:00 49 2 20:30 54 5 20:45 64 2 19:45 48 warning 9 19:00 53 warning 9 19:…" at bounding box center [405, 266] width 546 height 336
click at [225, 369] on div "30 2 20:30" at bounding box center [225, 352] width 35 height 35
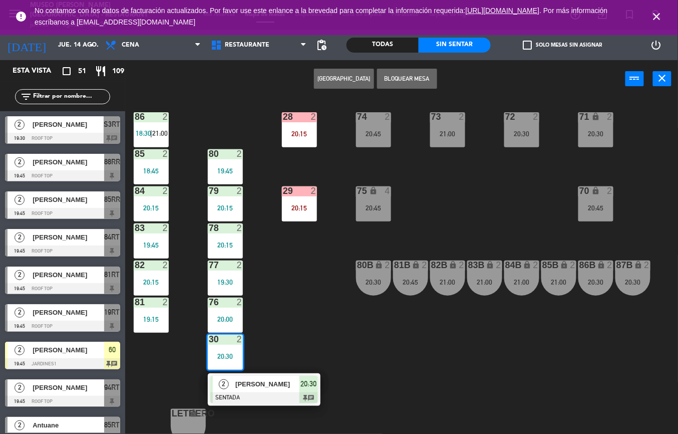
click at [249, 390] on div "[PERSON_NAME]" at bounding box center [266, 384] width 65 height 17
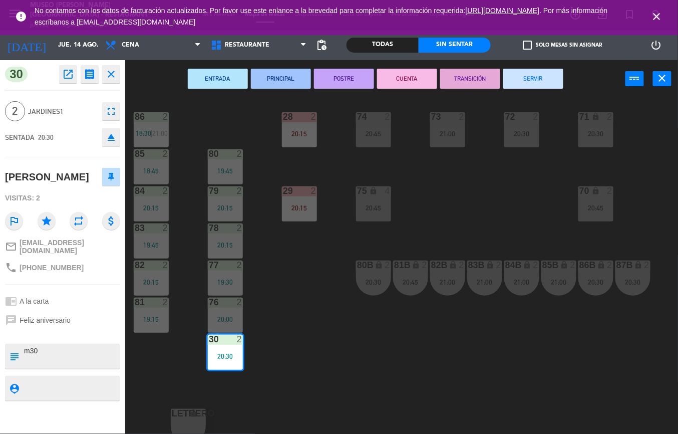
click at [217, 383] on div "44 5 20:00 49 2 20:30 54 5 20:45 64 2 19:45 48 warning 9 19:00 53 warning 9 19:…" at bounding box center [405, 266] width 546 height 336
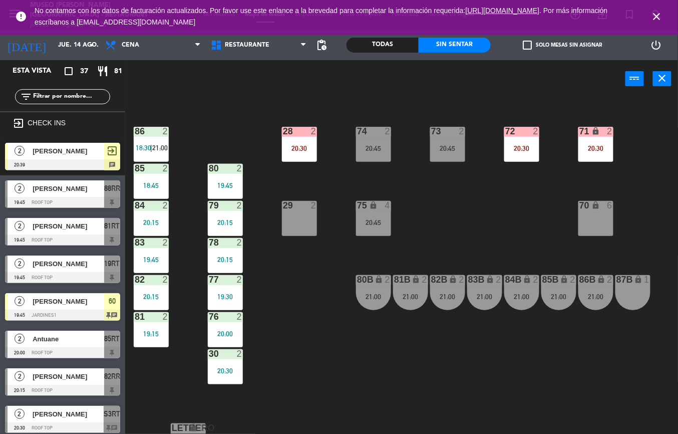
scroll to position [389, 0]
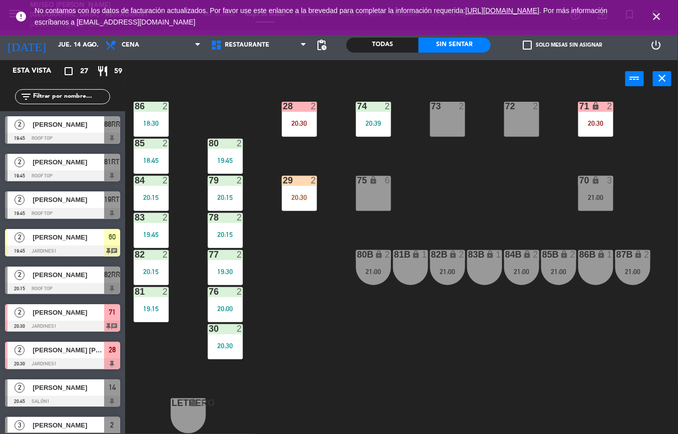
click at [233, 305] on div "20:00" at bounding box center [225, 308] width 35 height 7
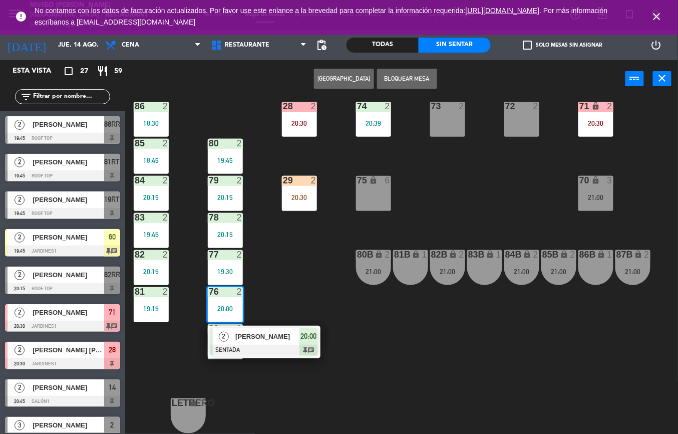
click at [312, 281] on div "44 5 20:00 49 2 20:30 54 5 20:45 64 2 19:45 48 2 21:00 53 3 20:52 63 2 21:00 43…" at bounding box center [405, 266] width 546 height 336
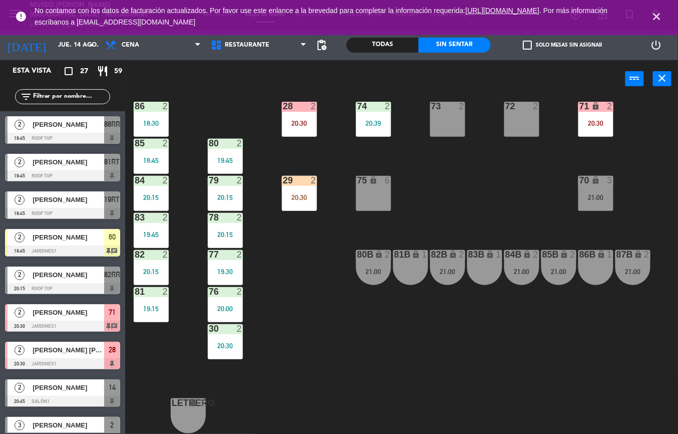
click at [217, 268] on div "19:30" at bounding box center [225, 271] width 35 height 7
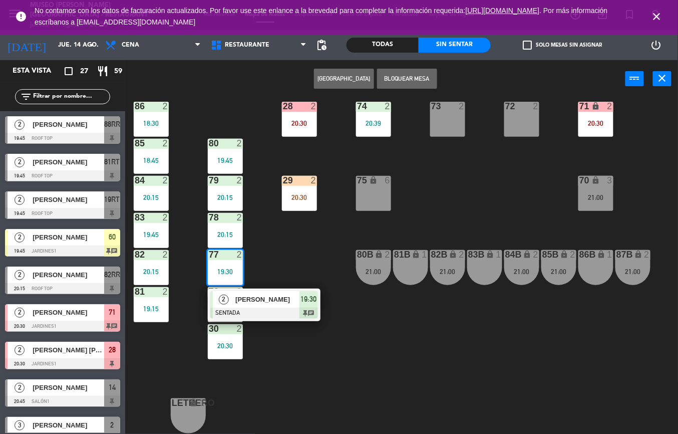
click at [280, 295] on span "[PERSON_NAME]" at bounding box center [267, 299] width 64 height 11
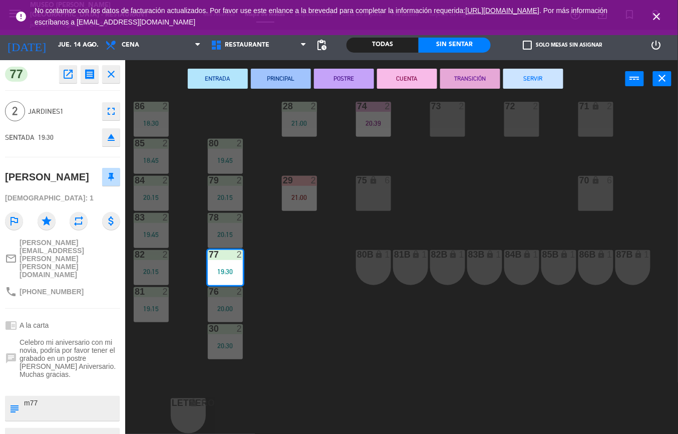
click at [309, 307] on div "44 5 20:00 49 2 20:30 54 5 20:45 64 2 19:45 48 2 21:00 53 3 20:52 63 2 21:00 43…" at bounding box center [405, 266] width 546 height 336
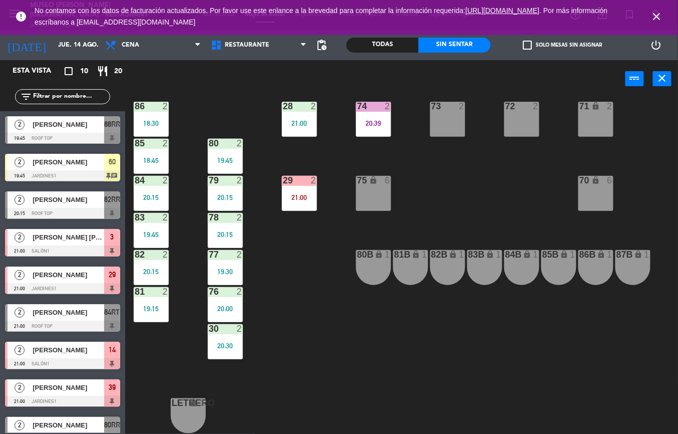
click at [225, 342] on div "20:30" at bounding box center [225, 345] width 35 height 7
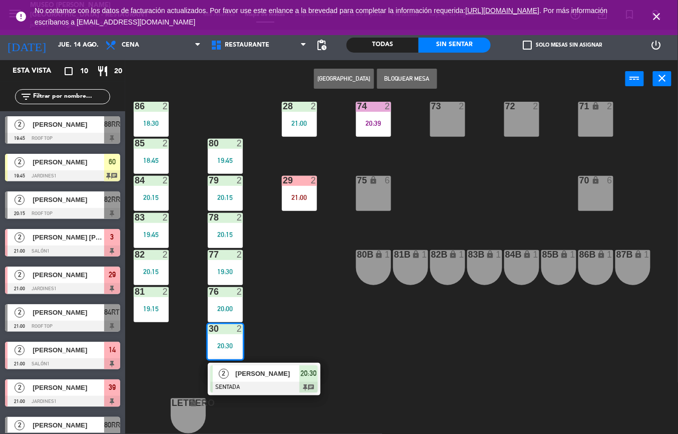
click at [255, 368] on span "[PERSON_NAME]" at bounding box center [267, 373] width 64 height 11
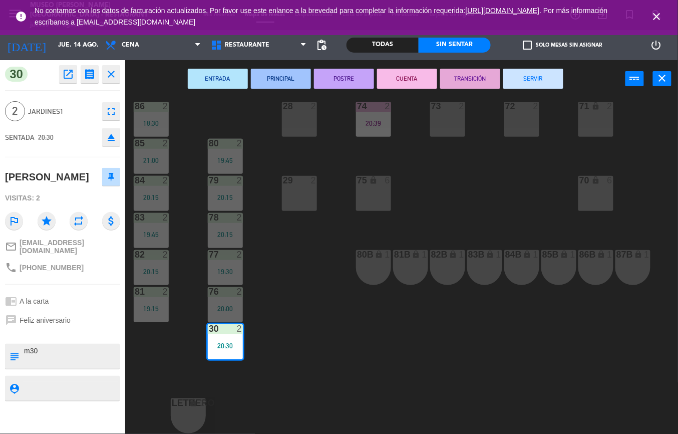
click at [428, 421] on div "44 5 20:00 49 2 20:30 54 5 20:45 64 2 19:45 48 2 21:00 53 3 20:52 63 2 21:00 43…" at bounding box center [405, 266] width 546 height 336
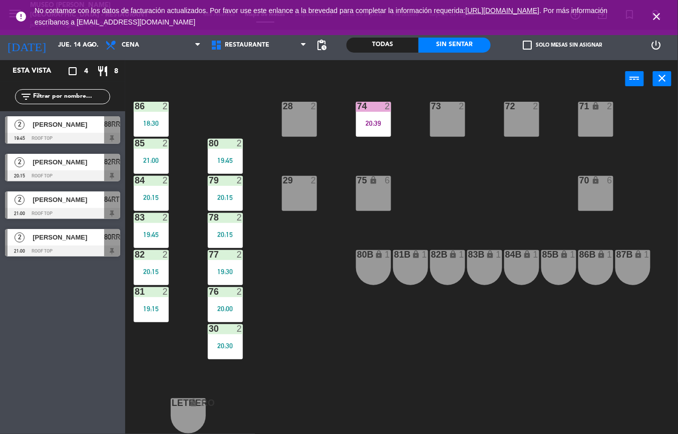
click at [218, 332] on div "30 2 20:30" at bounding box center [225, 341] width 35 height 35
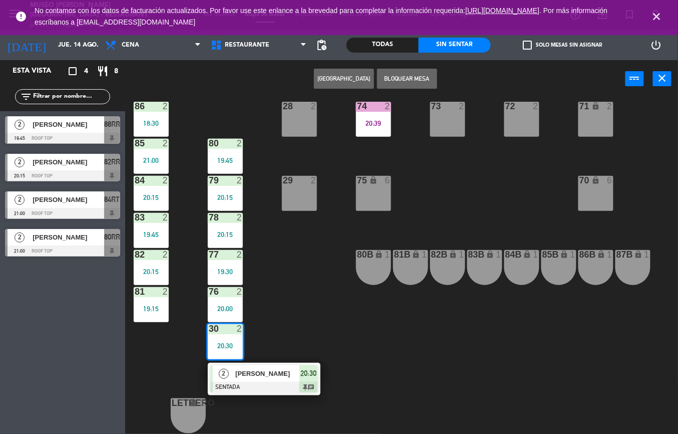
click at [391, 369] on div "44 5 20:00 49 2 20:30 54 5 20:45 64 2 19:45 48 2 21:00 53 3 20:52 63 2 21:00 43…" at bounding box center [405, 266] width 546 height 336
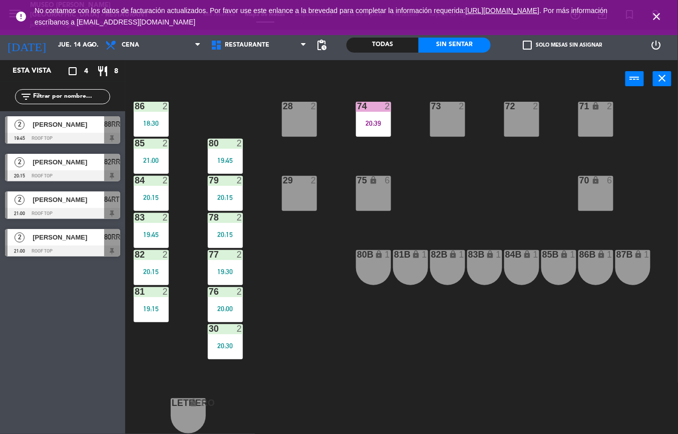
click at [212, 305] on div "20:00" at bounding box center [225, 308] width 35 height 7
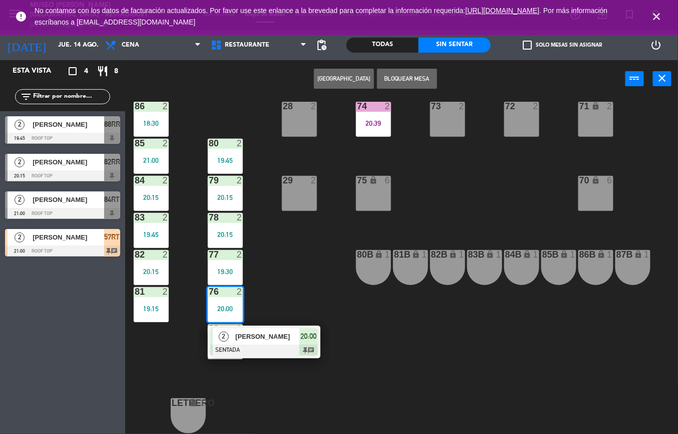
click at [445, 368] on div "44 5 20:00 49 2 20:30 54 5 20:45 64 2 19:45 48 2 21:00 53 3 20:52 63 2 21:00 43…" at bounding box center [405, 266] width 546 height 336
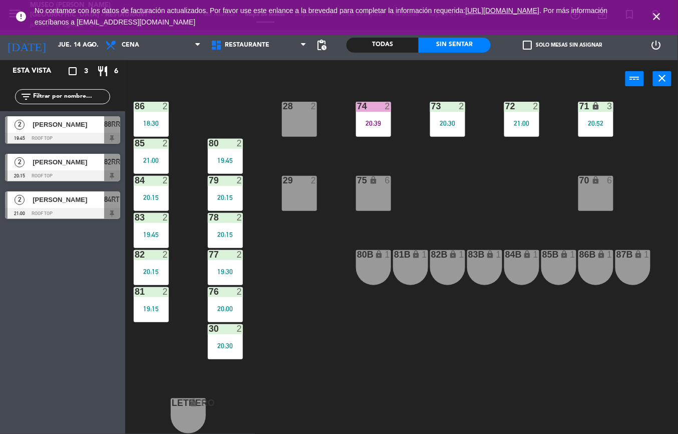
click at [445, 417] on div "44 5 20:00 49 2 20:30 54 5 20:45 64 2 19:45 48 2 53 4 63 2 21:00 43 4 62 2 20:0…" at bounding box center [405, 266] width 546 height 336
click at [309, 381] on div "44 5 20:00 49 2 20:30 54 5 20:45 64 2 19:45 48 2 53 4 63 2 21:00 43 4 62 2 20:0…" at bounding box center [405, 266] width 546 height 336
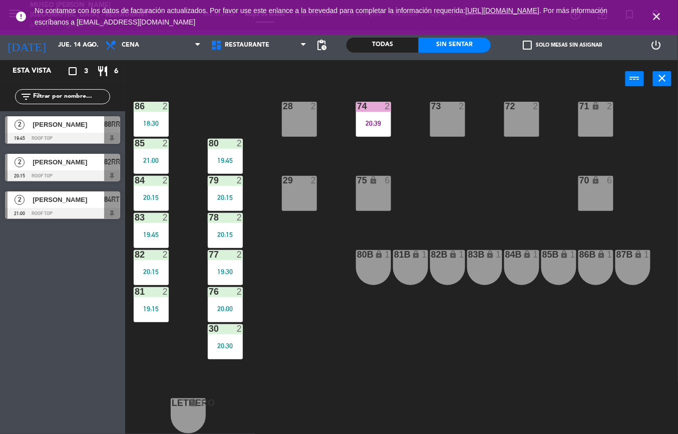
click at [155, 231] on div "19:45" at bounding box center [151, 234] width 35 height 7
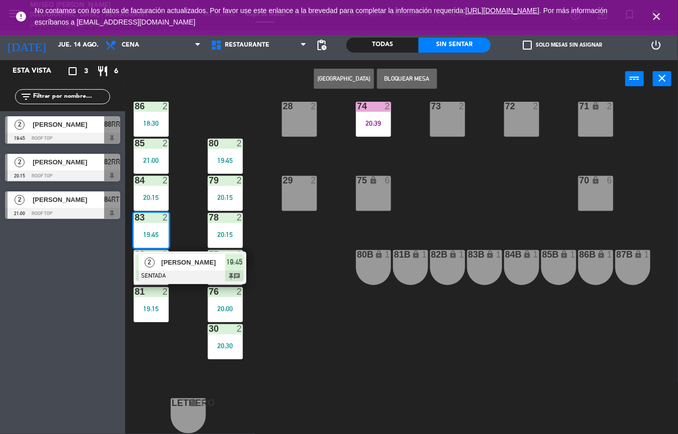
click at [198, 263] on span "[PERSON_NAME]" at bounding box center [193, 262] width 64 height 11
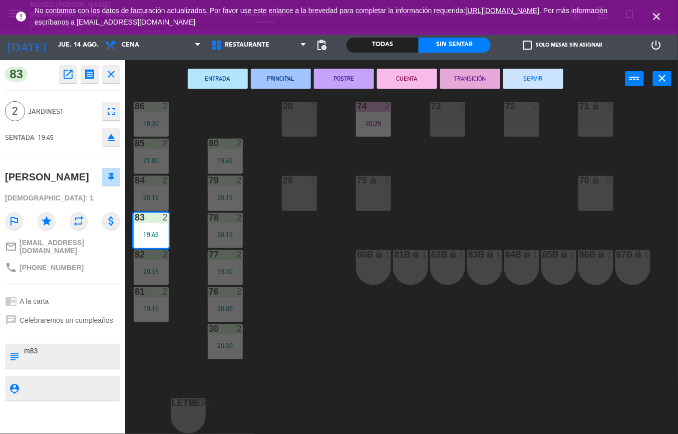
click at [299, 368] on div "44 5 20:00 49 2 20:30 54 5 20:45 64 2 19:45 48 2 21:00 53 3 20:52 63 2 21:00 43…" at bounding box center [405, 266] width 546 height 336
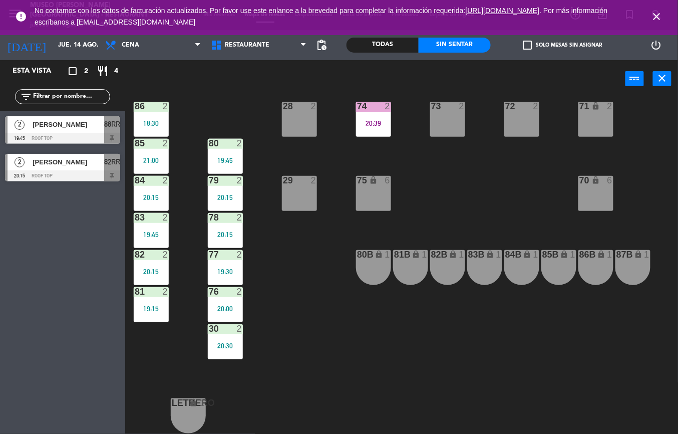
click at [472, 418] on div "44 5 20:00 49 2 20:30 54 5 20:45 64 2 19:45 48 2 21:00 53 3 20:52 63 2 21:00 43…" at bounding box center [405, 266] width 546 height 336
click at [155, 223] on div "83 2 19:45" at bounding box center [151, 230] width 35 height 35
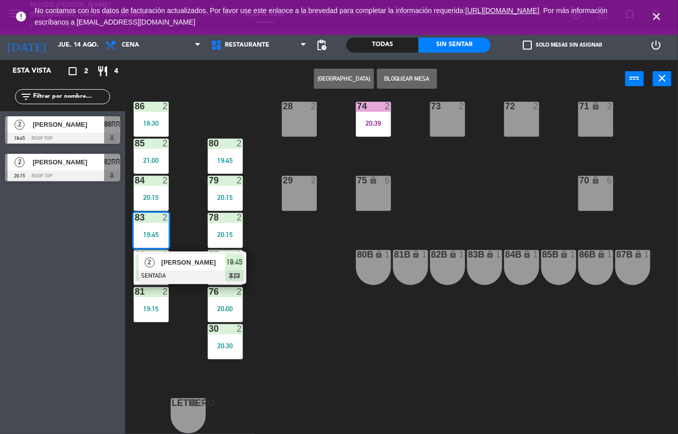
click at [187, 261] on span "[PERSON_NAME]" at bounding box center [193, 262] width 64 height 11
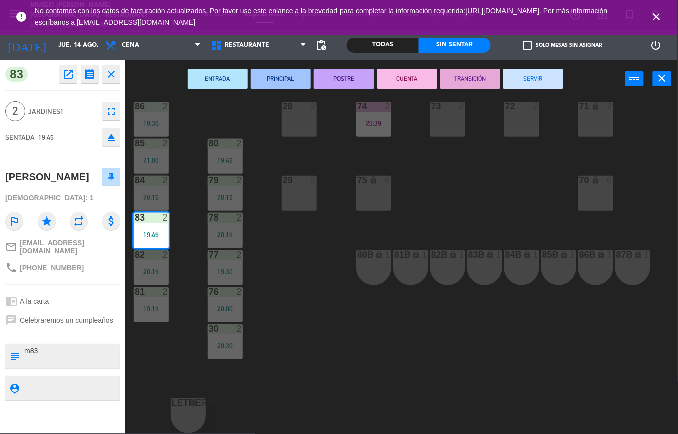
click at [313, 328] on div "44 5 20:00 49 2 20:30 54 5 20:45 64 2 19:45 48 2 21:00 53 3 20:52 63 2 21:00 43…" at bounding box center [405, 266] width 546 height 336
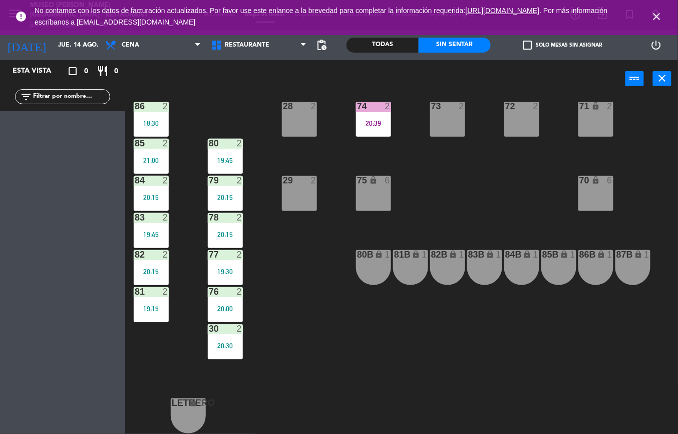
click at [425, 419] on div "44 5 20:00 49 2 20:30 54 5 20:45 64 2 19:45 48 2 21:00 53 3 20:52 63 2 21:00 43…" at bounding box center [405, 266] width 546 height 336
